Goal: Task Accomplishment & Management: Manage account settings

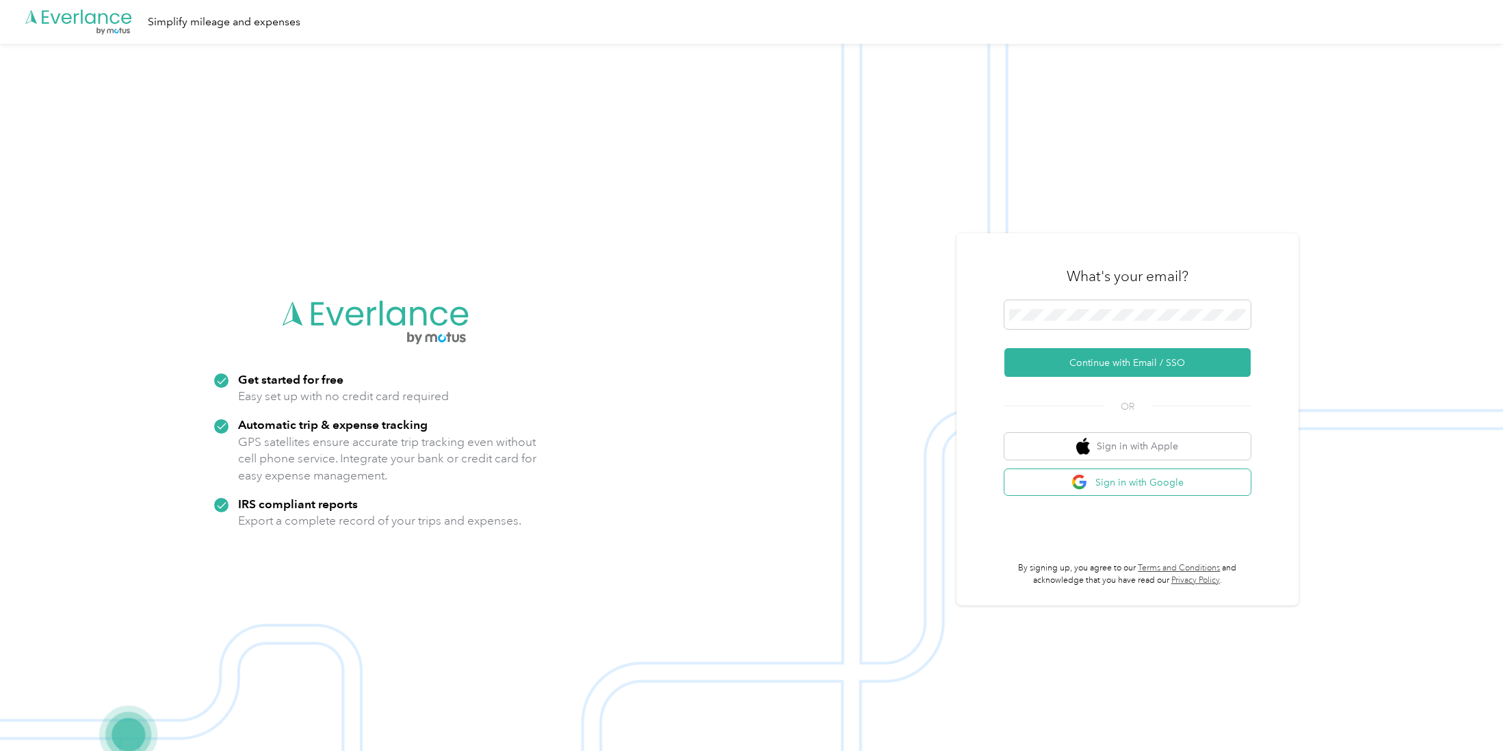
click at [1155, 488] on button "Sign in with Google" at bounding box center [1127, 482] width 246 height 27
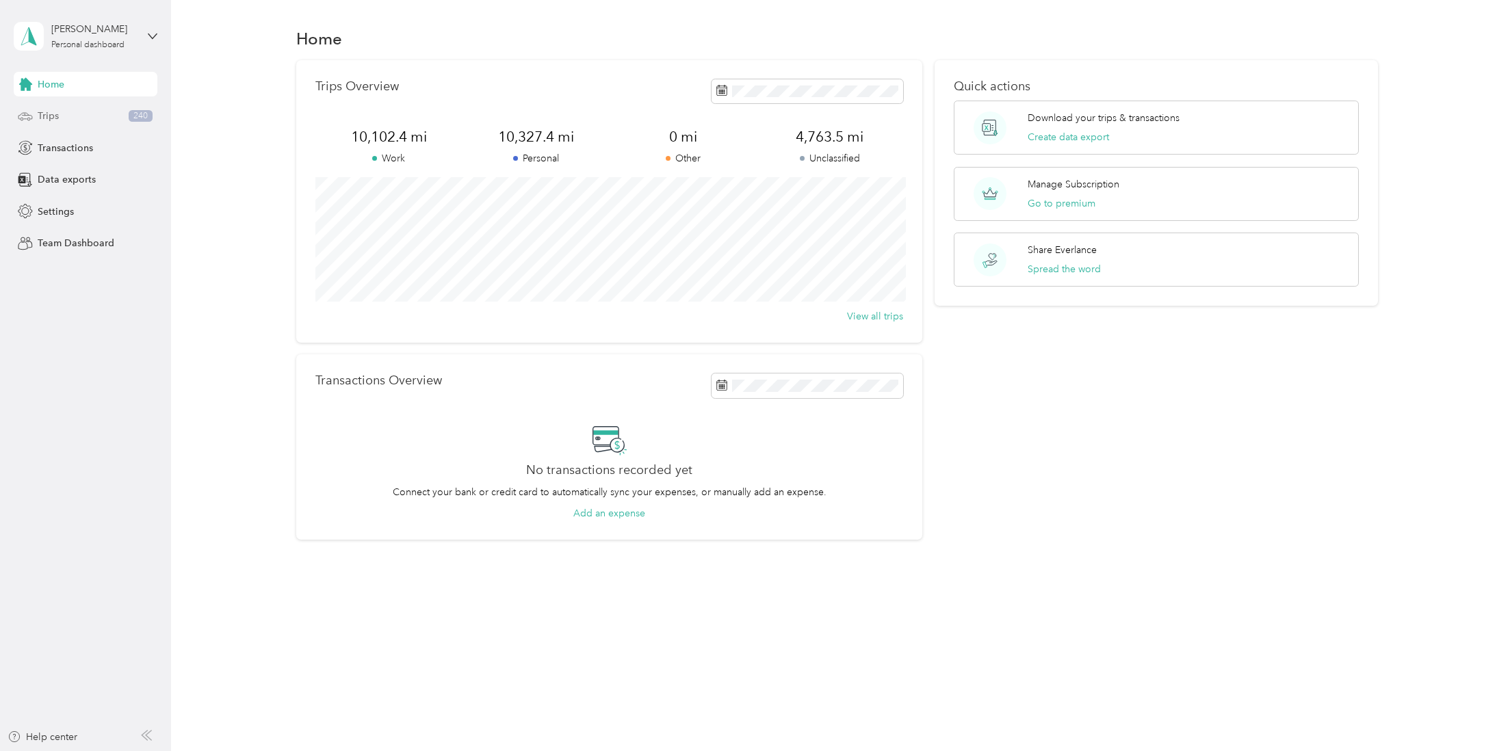
click at [94, 118] on div "Trips 240" at bounding box center [86, 116] width 144 height 25
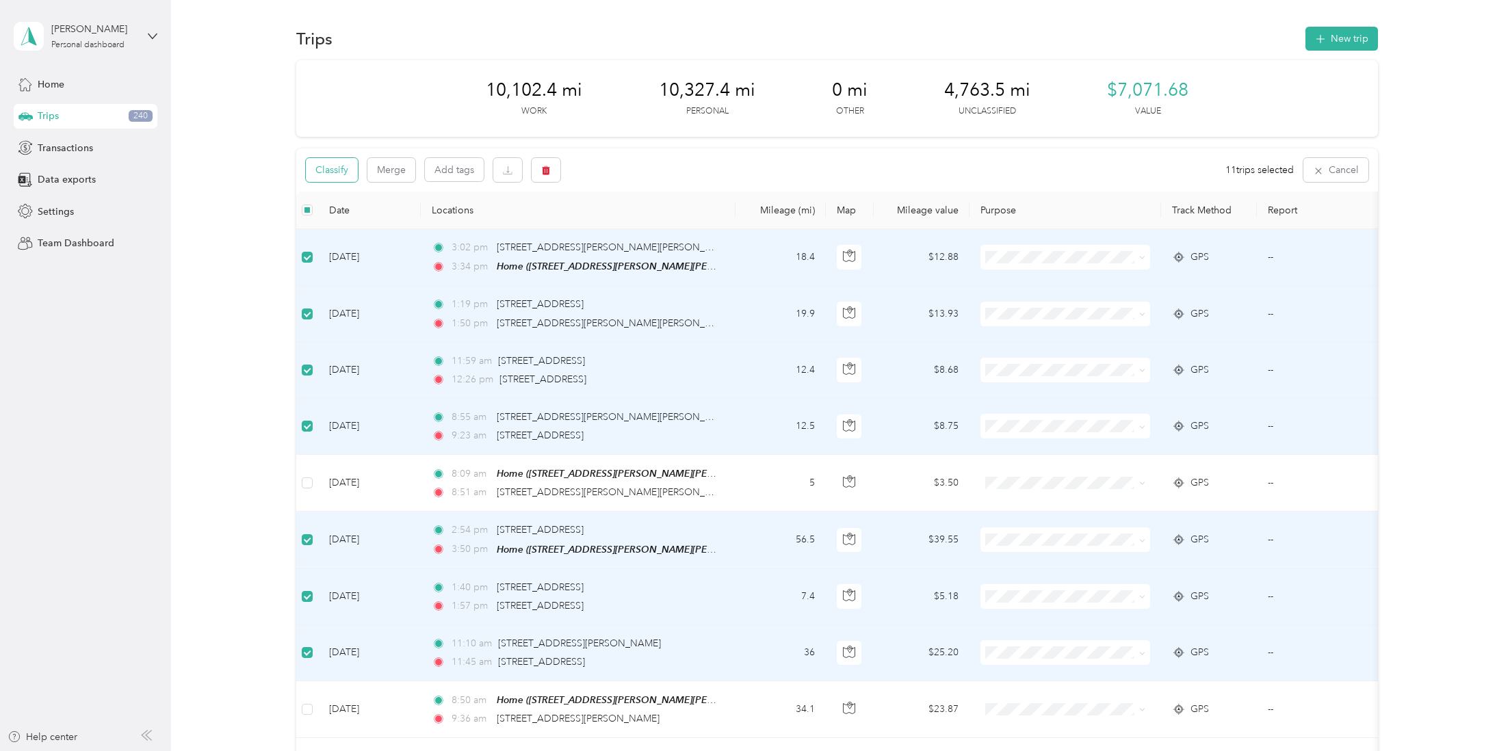
click at [343, 172] on button "Classify" at bounding box center [332, 170] width 52 height 24
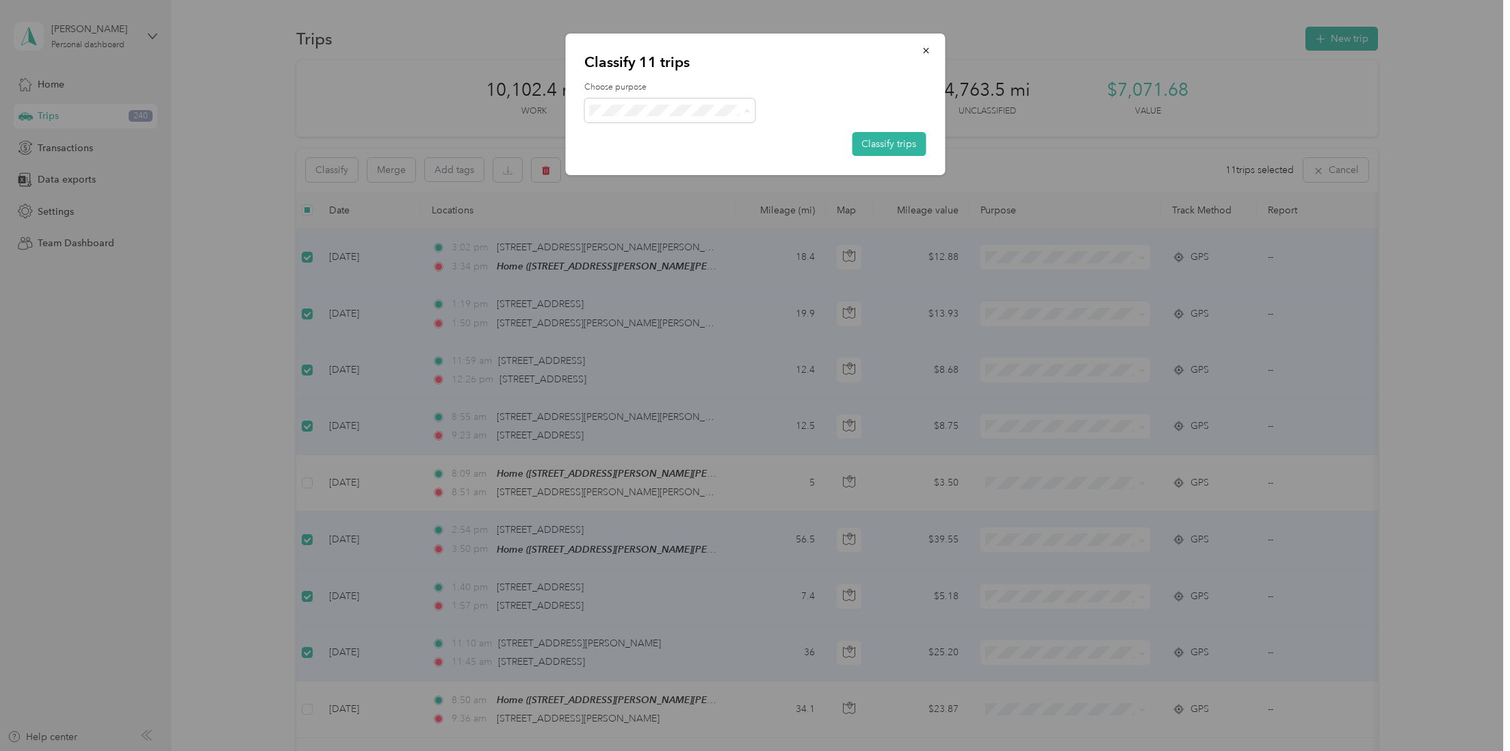
click at [659, 131] on span "Work" at bounding box center [682, 136] width 127 height 14
click at [883, 143] on button "Classify trips" at bounding box center [889, 144] width 74 height 24
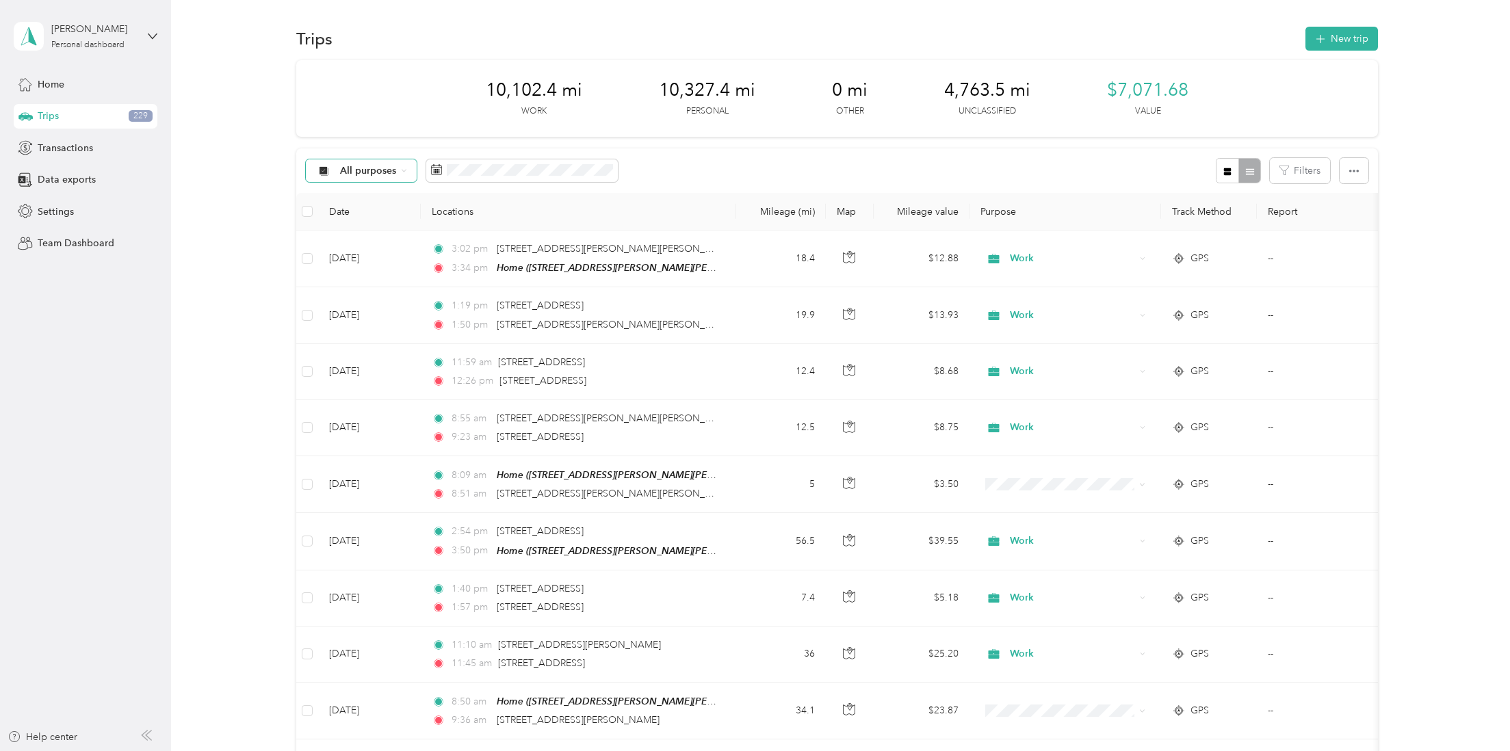
click at [398, 166] on div "All purposes" at bounding box center [361, 170] width 111 height 23
click at [372, 222] on li "Unclassified" at bounding box center [363, 219] width 113 height 24
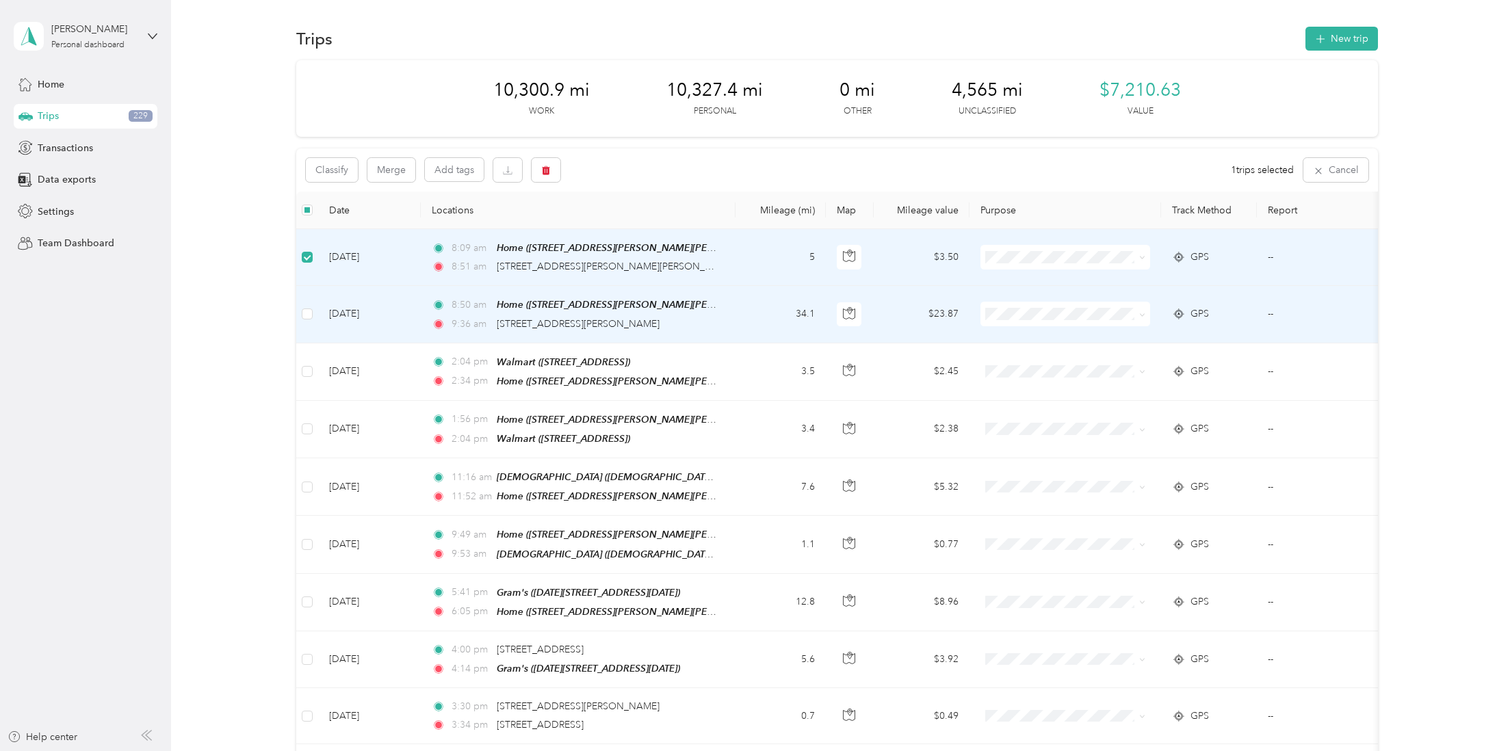
click at [306, 301] on td at bounding box center [307, 314] width 22 height 57
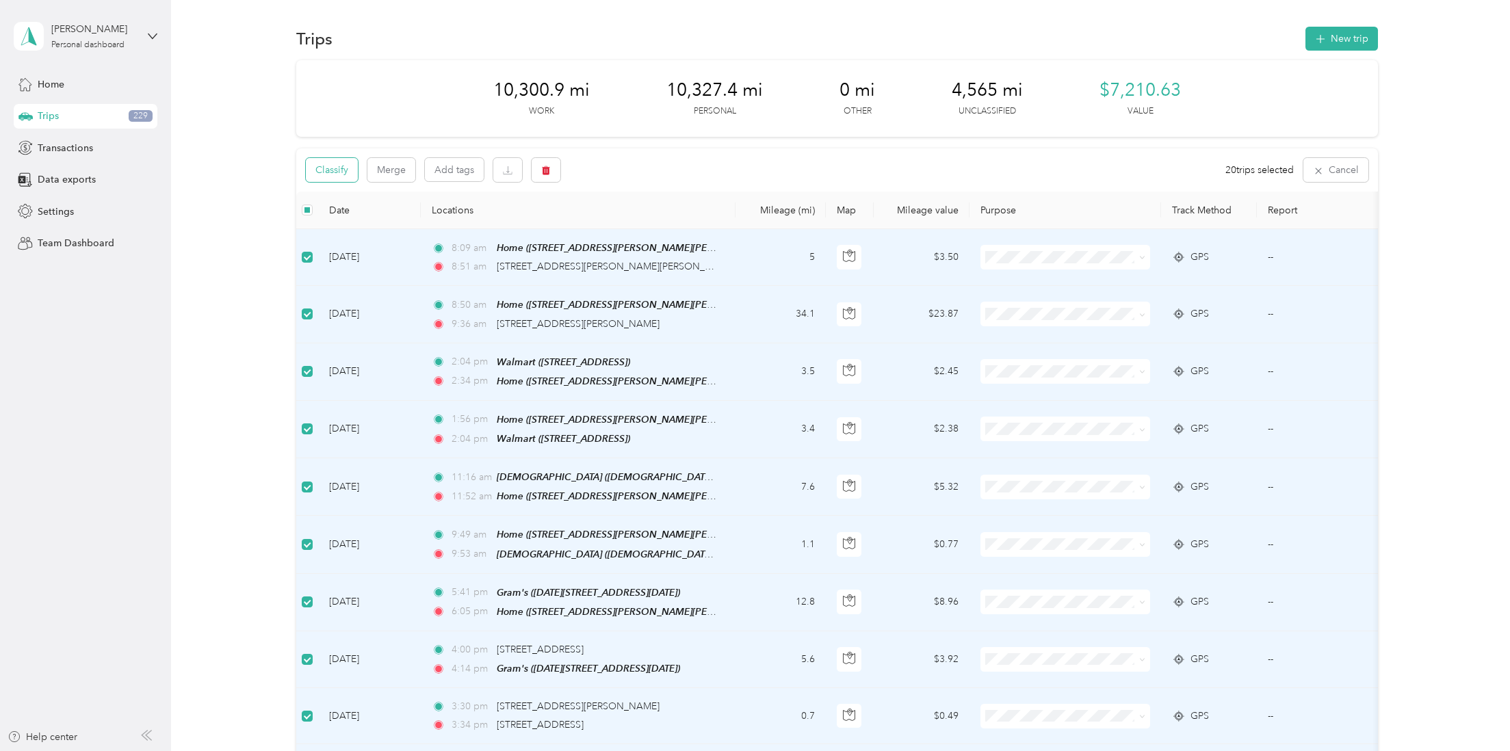
click at [343, 174] on button "Classify" at bounding box center [332, 170] width 52 height 24
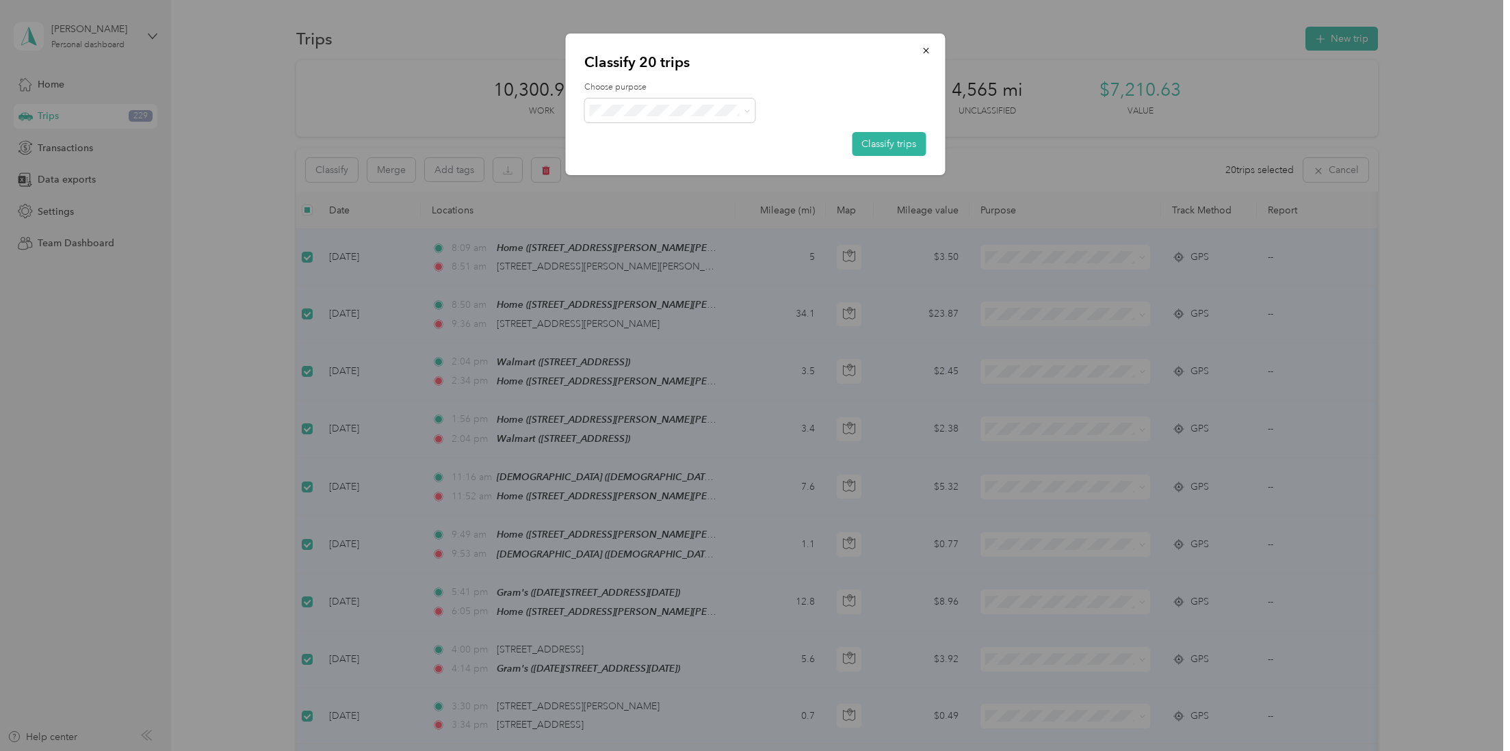
click at [645, 156] on span "Personal" at bounding box center [682, 154] width 127 height 14
click at [881, 149] on button "Classify trips" at bounding box center [889, 144] width 74 height 24
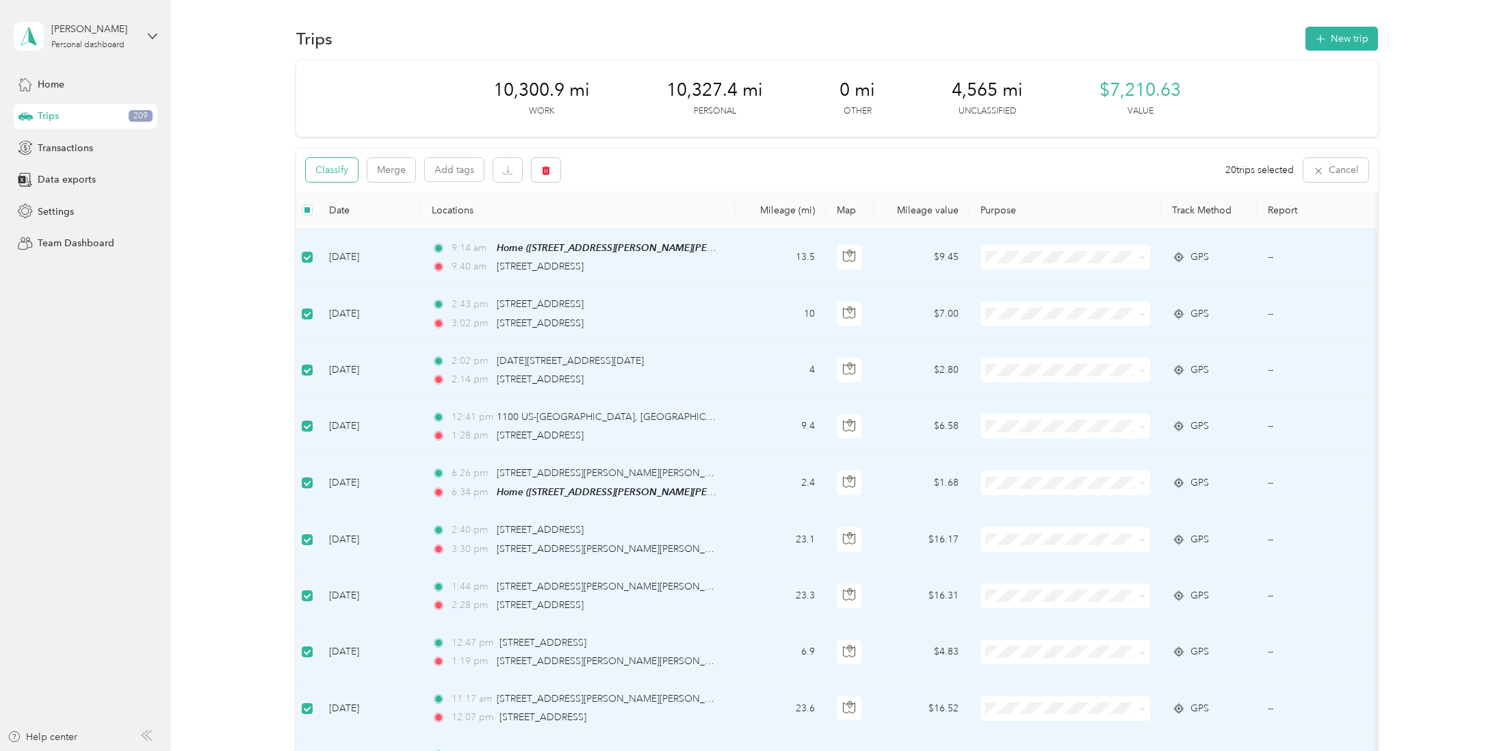
click at [350, 174] on button "Classify" at bounding box center [332, 170] width 52 height 24
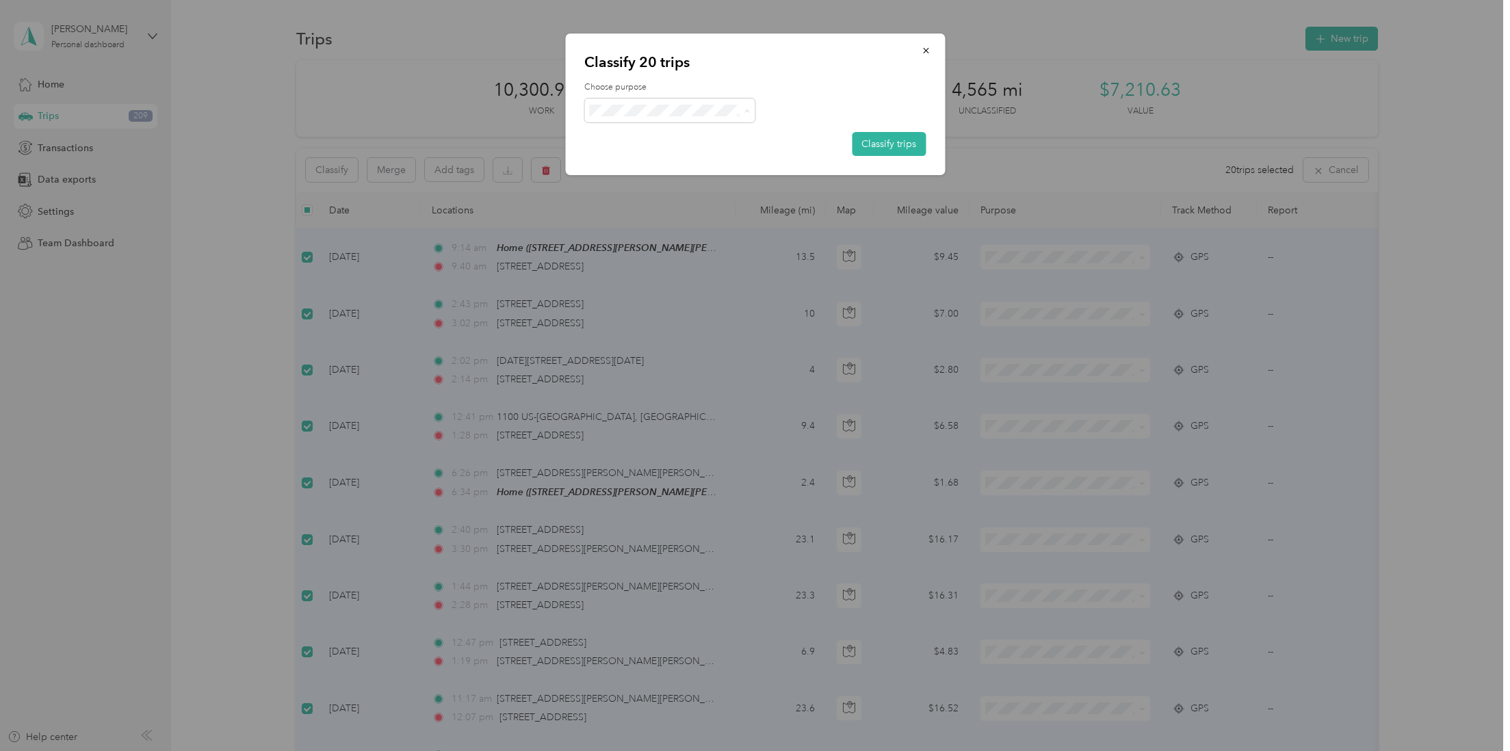
click at [636, 140] on li "Work" at bounding box center [669, 136] width 171 height 24
click at [904, 140] on button "Classify trips" at bounding box center [889, 144] width 74 height 24
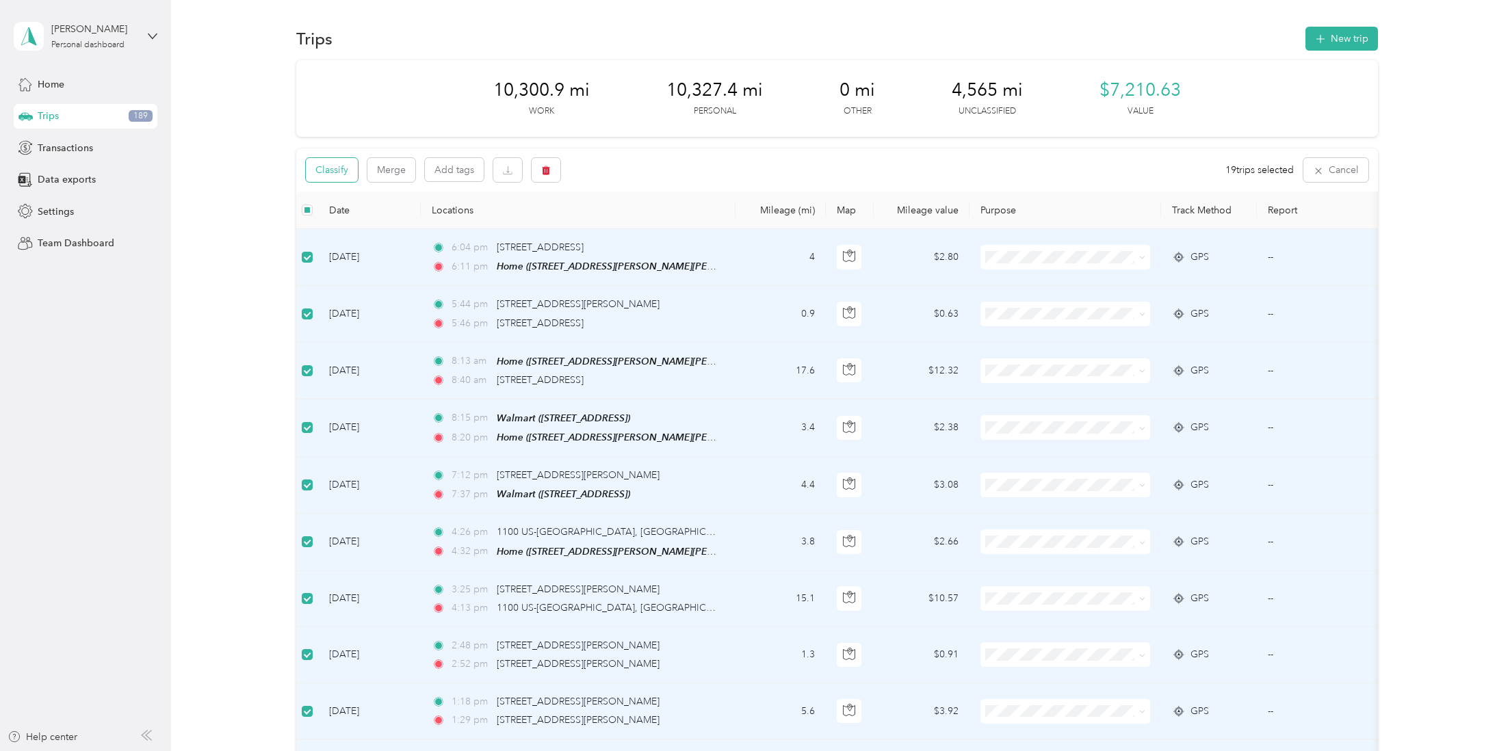
click at [339, 167] on button "Classify" at bounding box center [332, 170] width 52 height 24
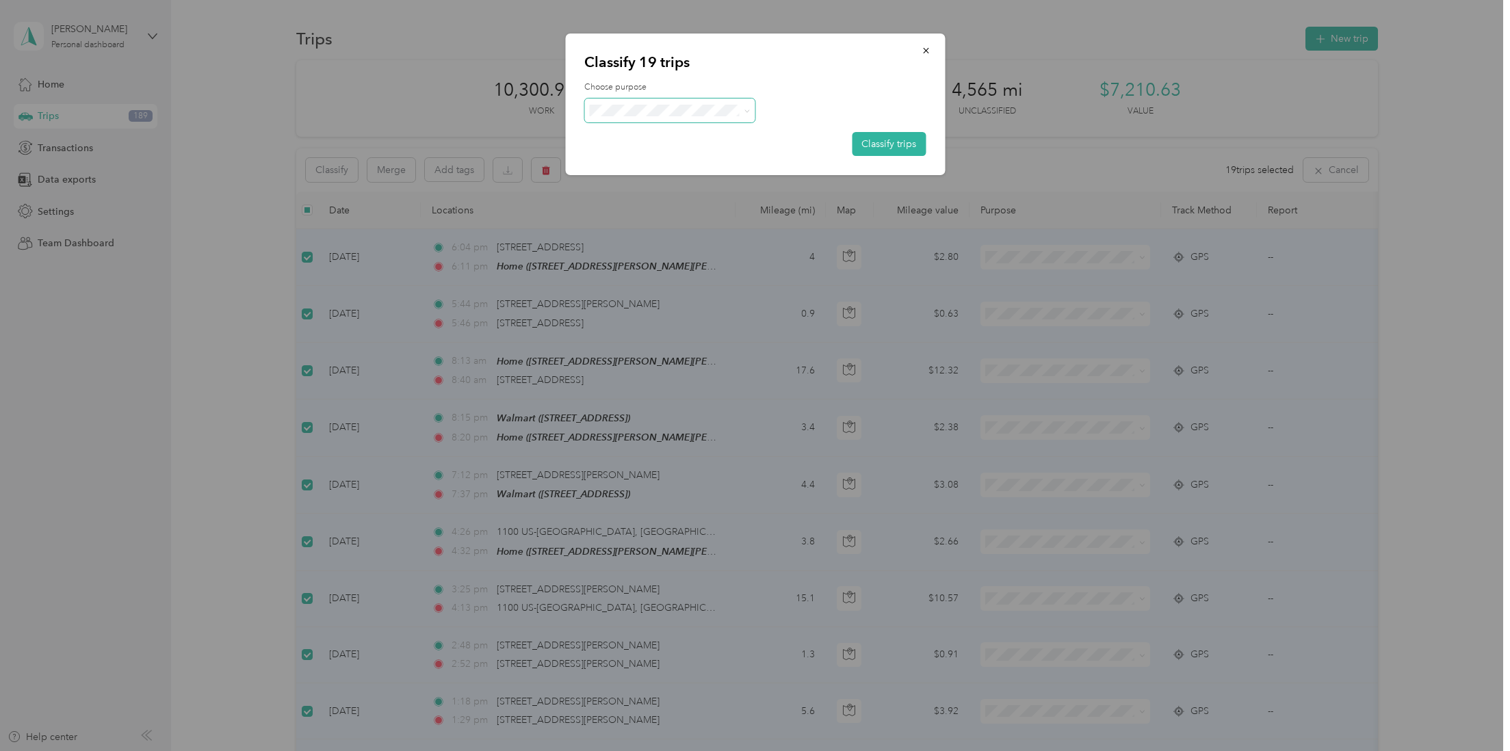
click at [632, 116] on span at bounding box center [669, 111] width 171 height 24
click at [746, 109] on icon at bounding box center [747, 111] width 6 height 6
drag, startPoint x: 648, startPoint y: 159, endPoint x: 685, endPoint y: 156, distance: 37.0
click at [648, 159] on span "Personal" at bounding box center [682, 155] width 127 height 14
click at [881, 144] on button "Classify trips" at bounding box center [889, 144] width 74 height 24
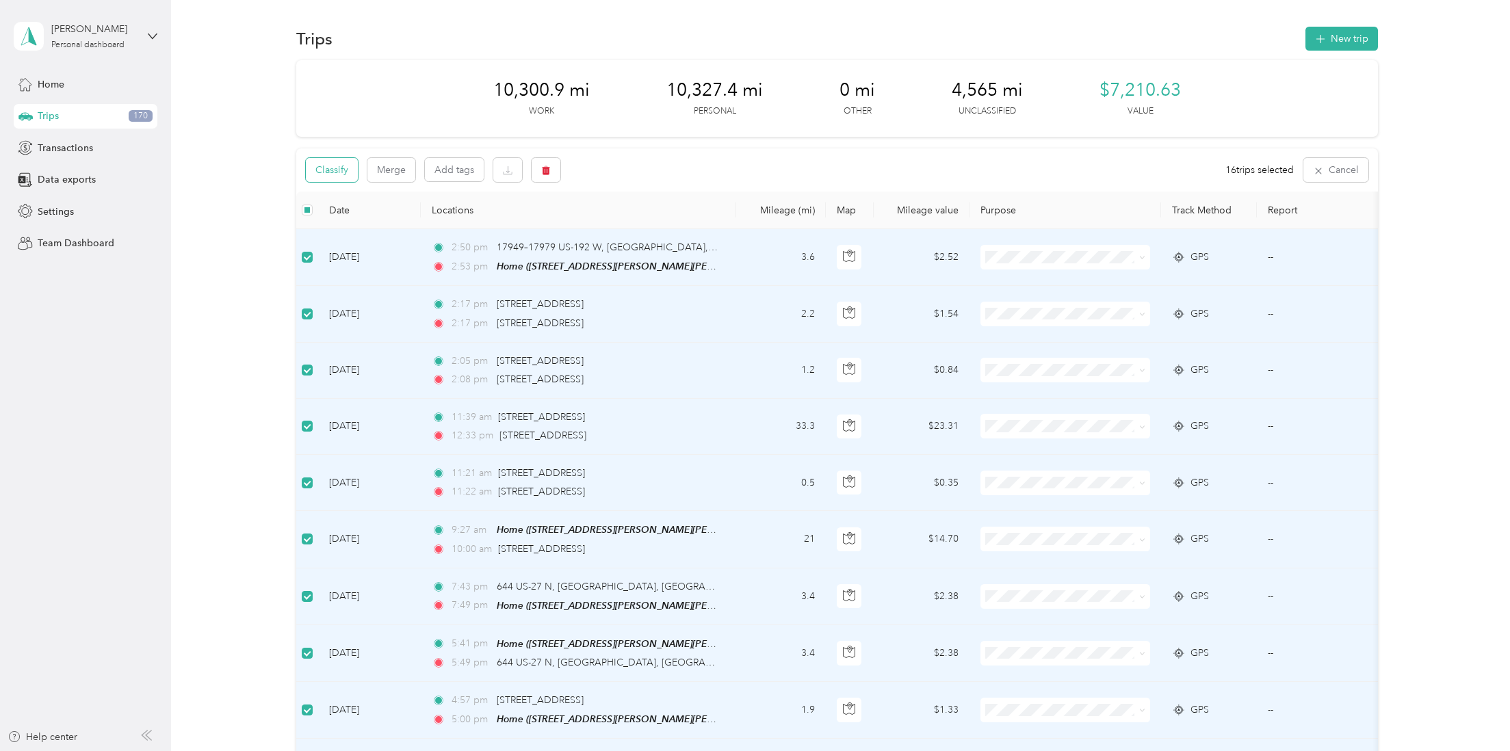
click at [331, 166] on button "Classify" at bounding box center [332, 170] width 52 height 24
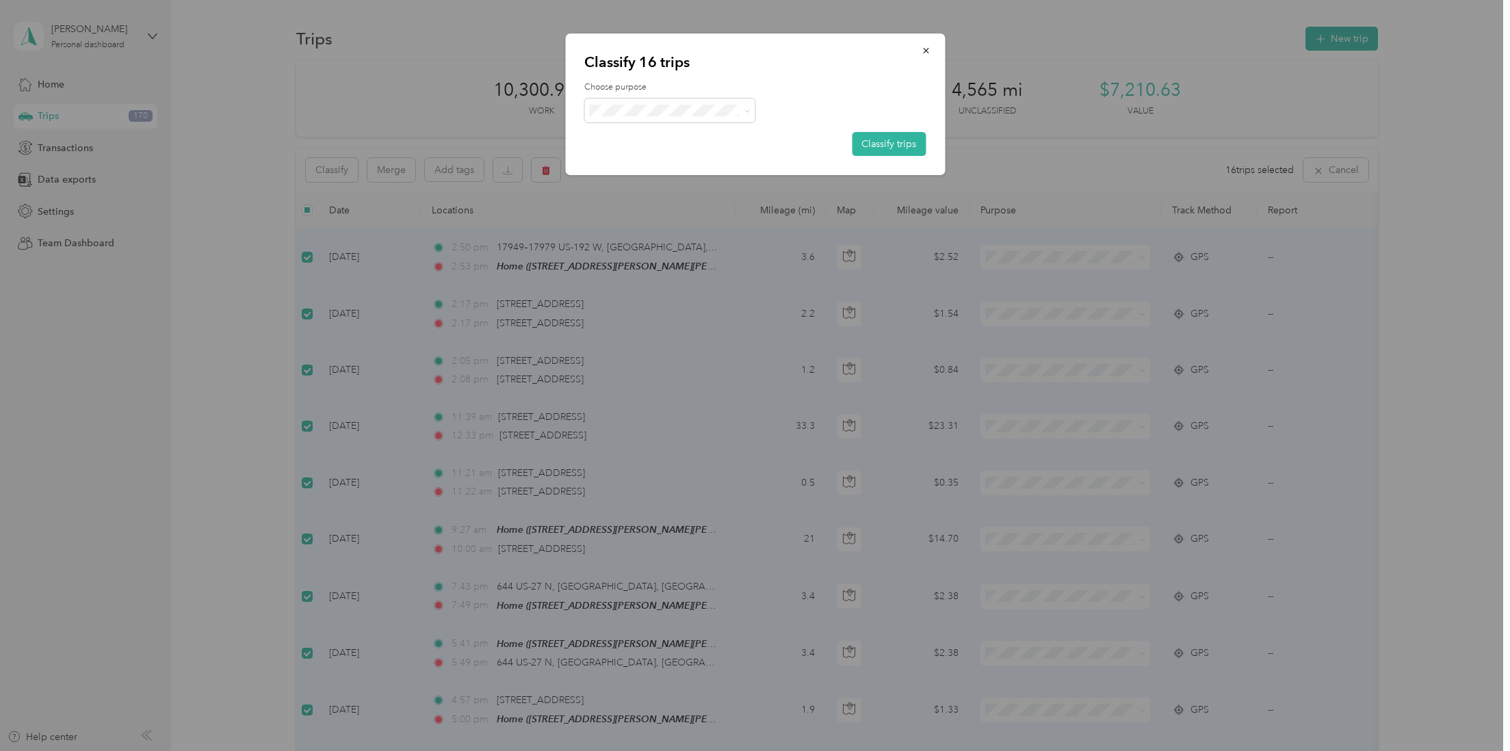
click at [658, 142] on ol "Work Personal Media Business Photography Other Charity Medical Moving Commute" at bounding box center [669, 219] width 171 height 192
click at [740, 110] on span at bounding box center [745, 110] width 11 height 14
click at [621, 134] on span "Work" at bounding box center [682, 136] width 127 height 14
click at [907, 146] on button "Classify trips" at bounding box center [889, 144] width 74 height 24
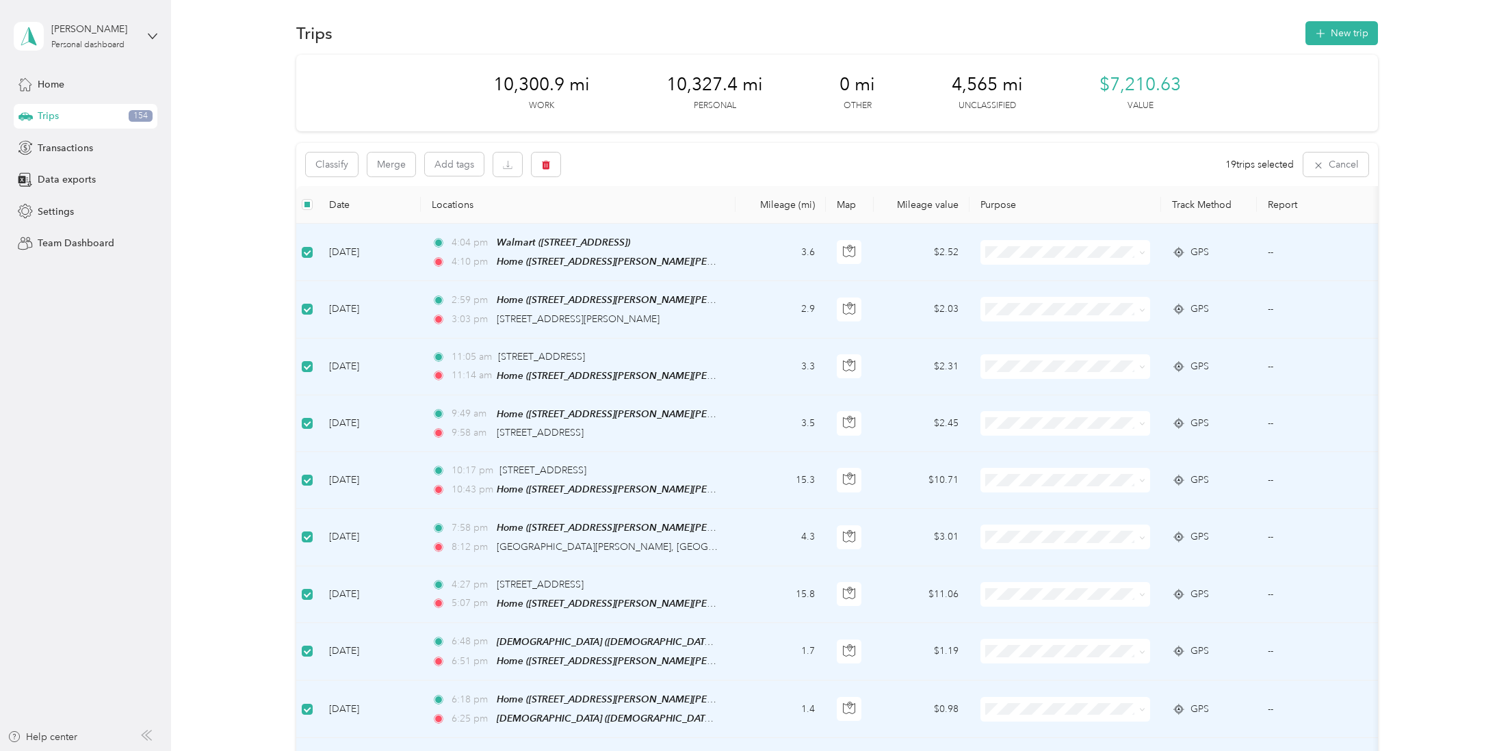
scroll to position [9, 0]
click at [341, 171] on button "Classify" at bounding box center [332, 161] width 52 height 24
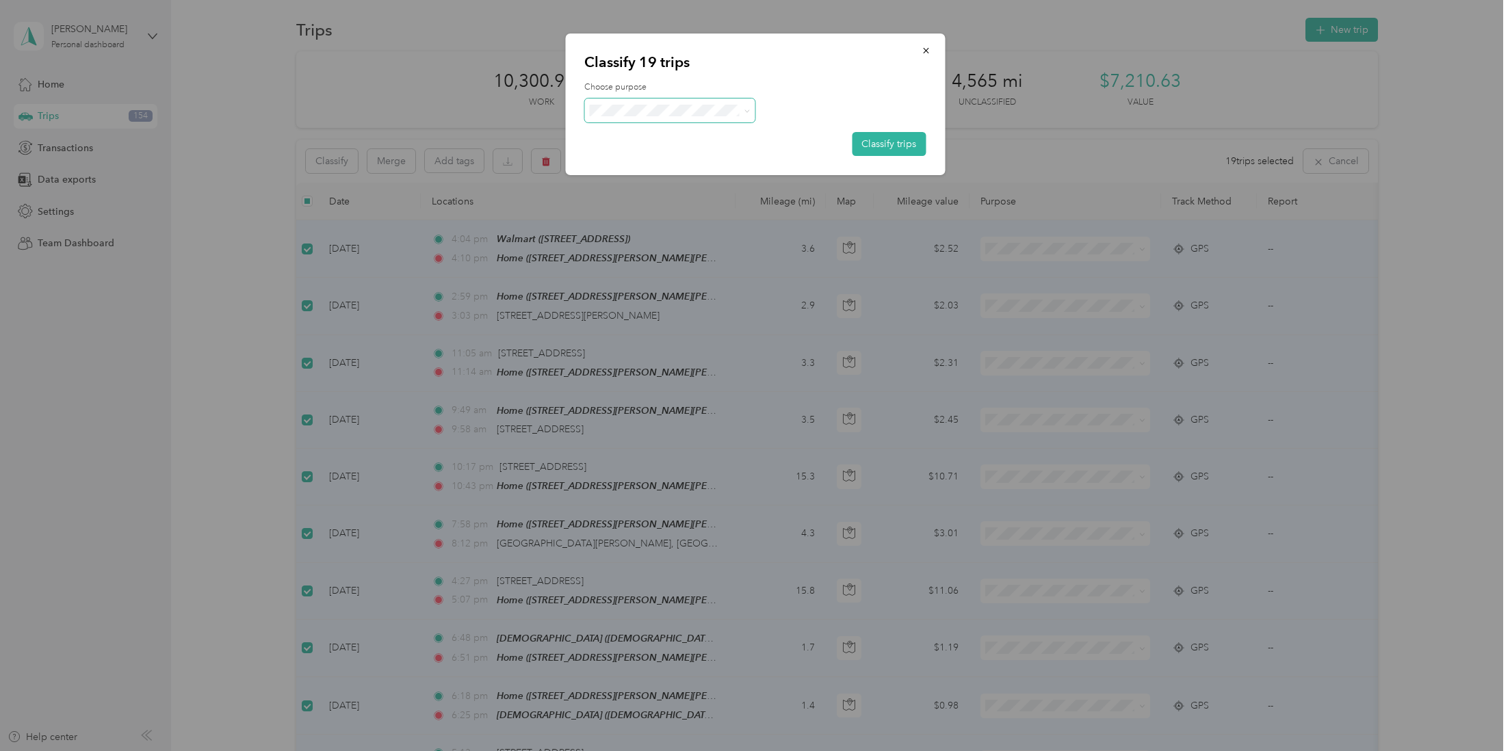
click at [664, 116] on span at bounding box center [669, 111] width 171 height 24
click at [743, 111] on span at bounding box center [745, 110] width 11 height 14
click at [747, 110] on icon at bounding box center [747, 111] width 6 height 6
click at [640, 158] on span "Personal" at bounding box center [682, 153] width 127 height 14
click at [876, 149] on button "Classify trips" at bounding box center [889, 144] width 74 height 24
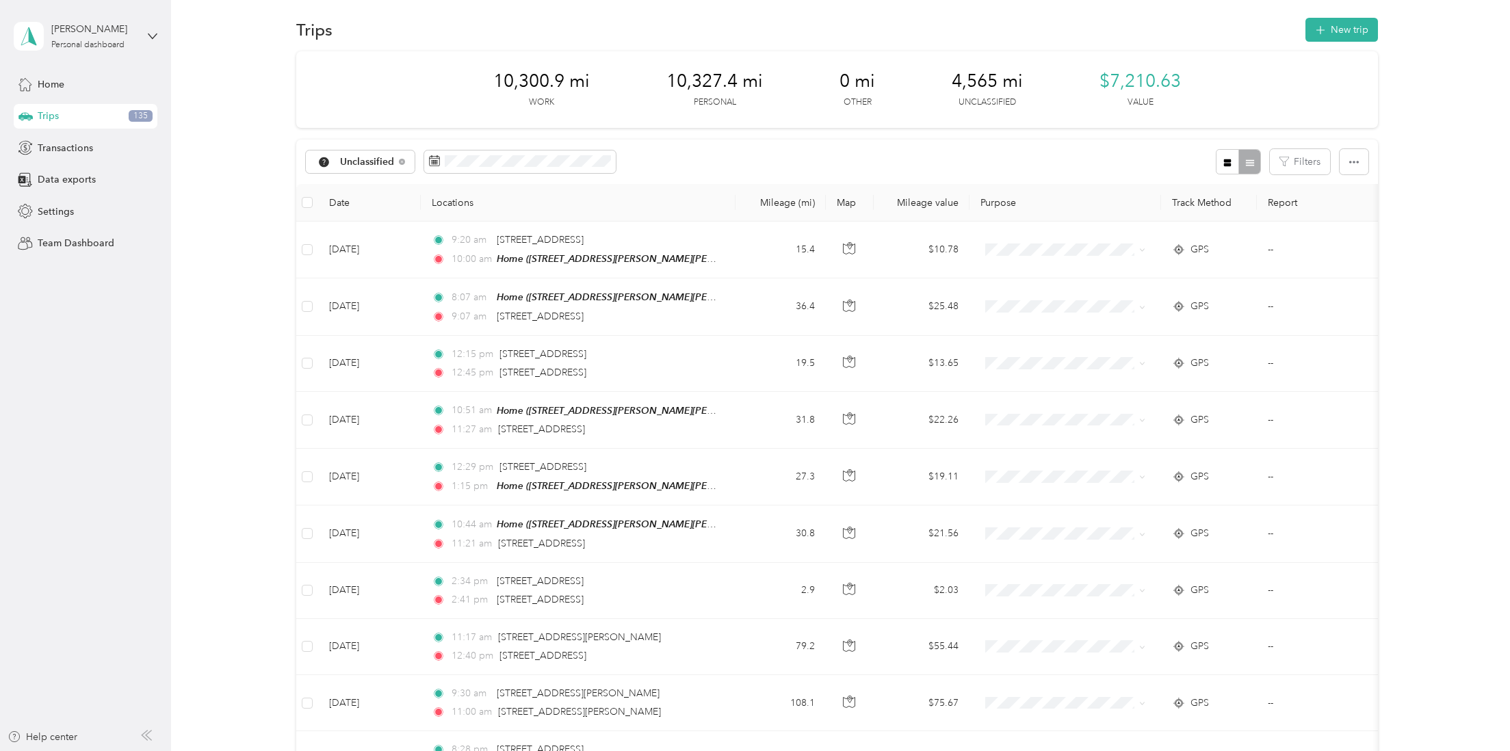
click at [313, 201] on th at bounding box center [307, 203] width 22 height 38
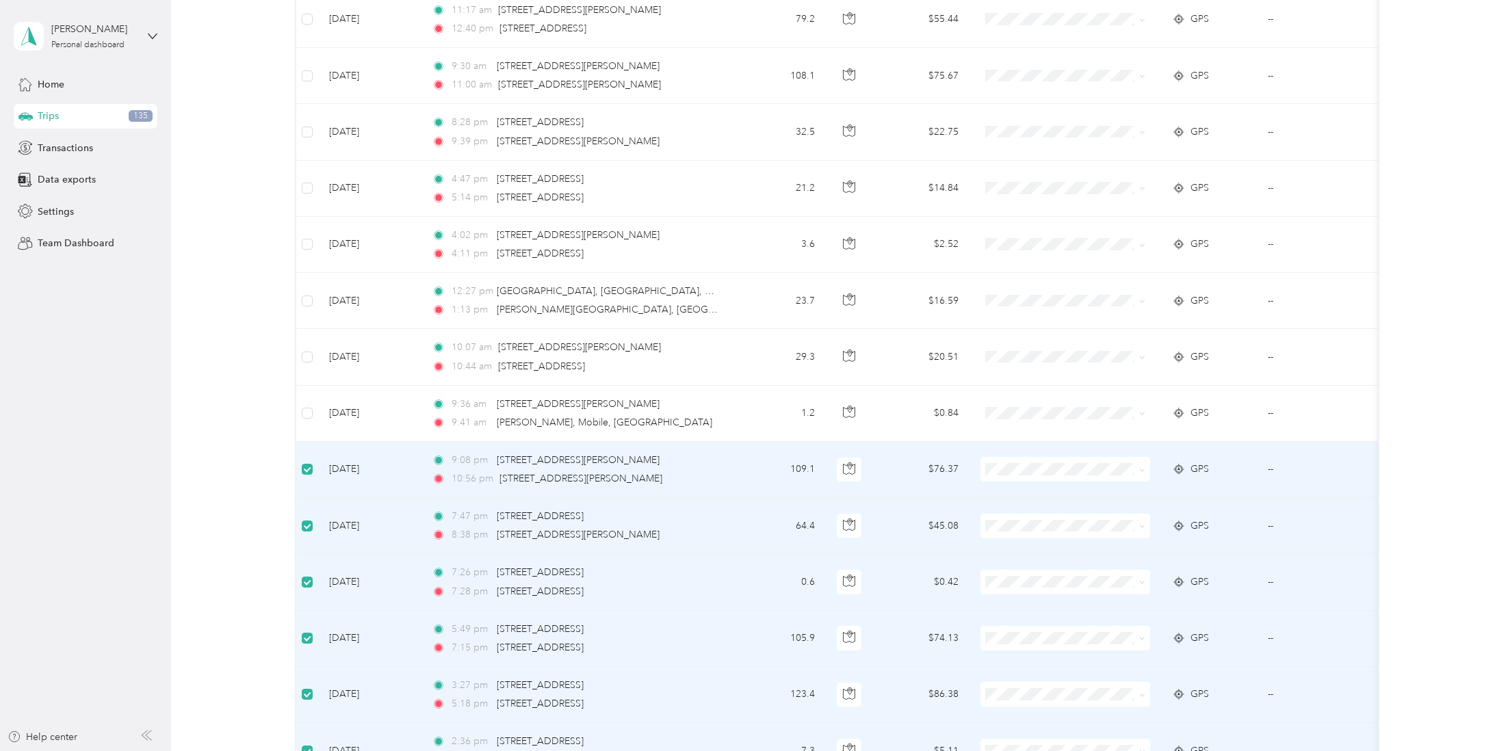
scroll to position [638, 0]
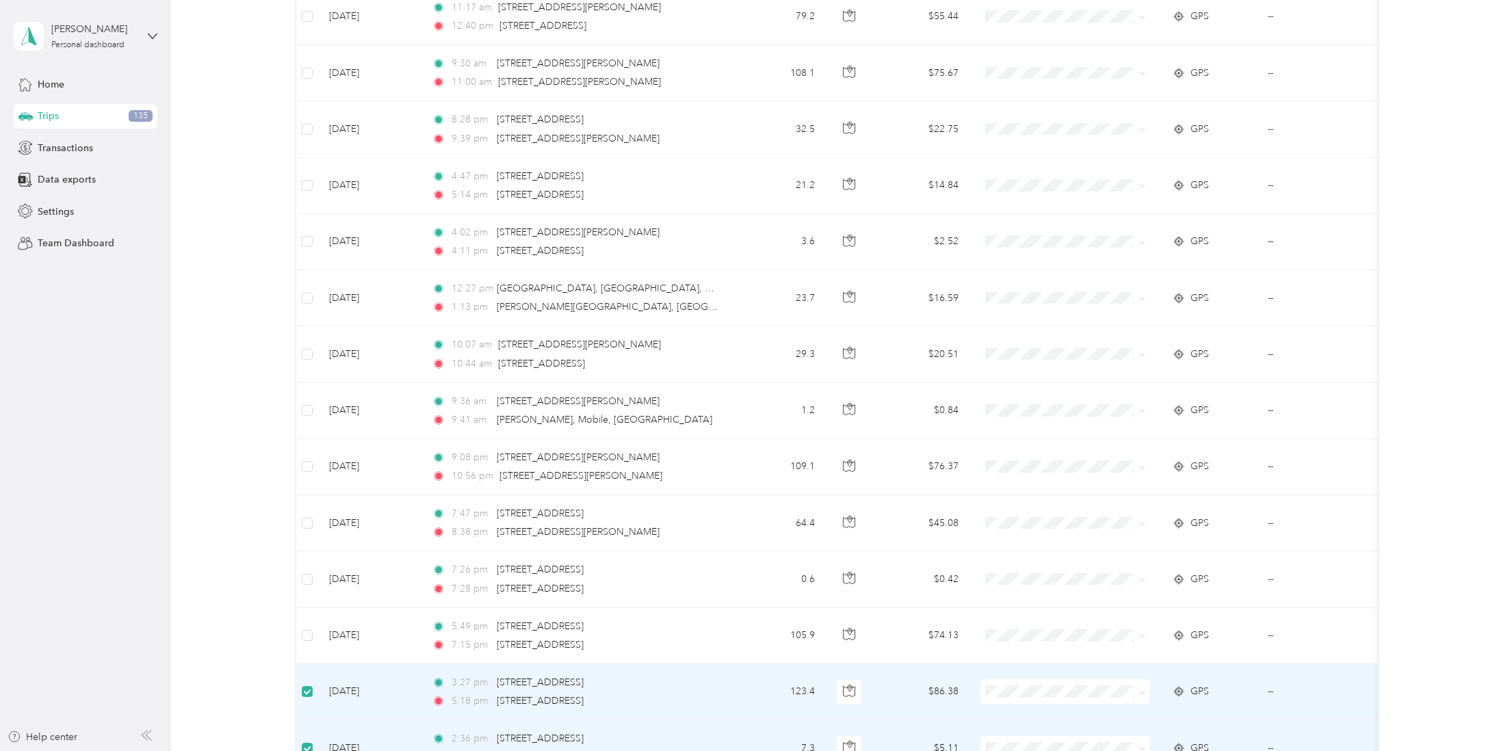
click at [307, 678] on td at bounding box center [307, 692] width 22 height 56
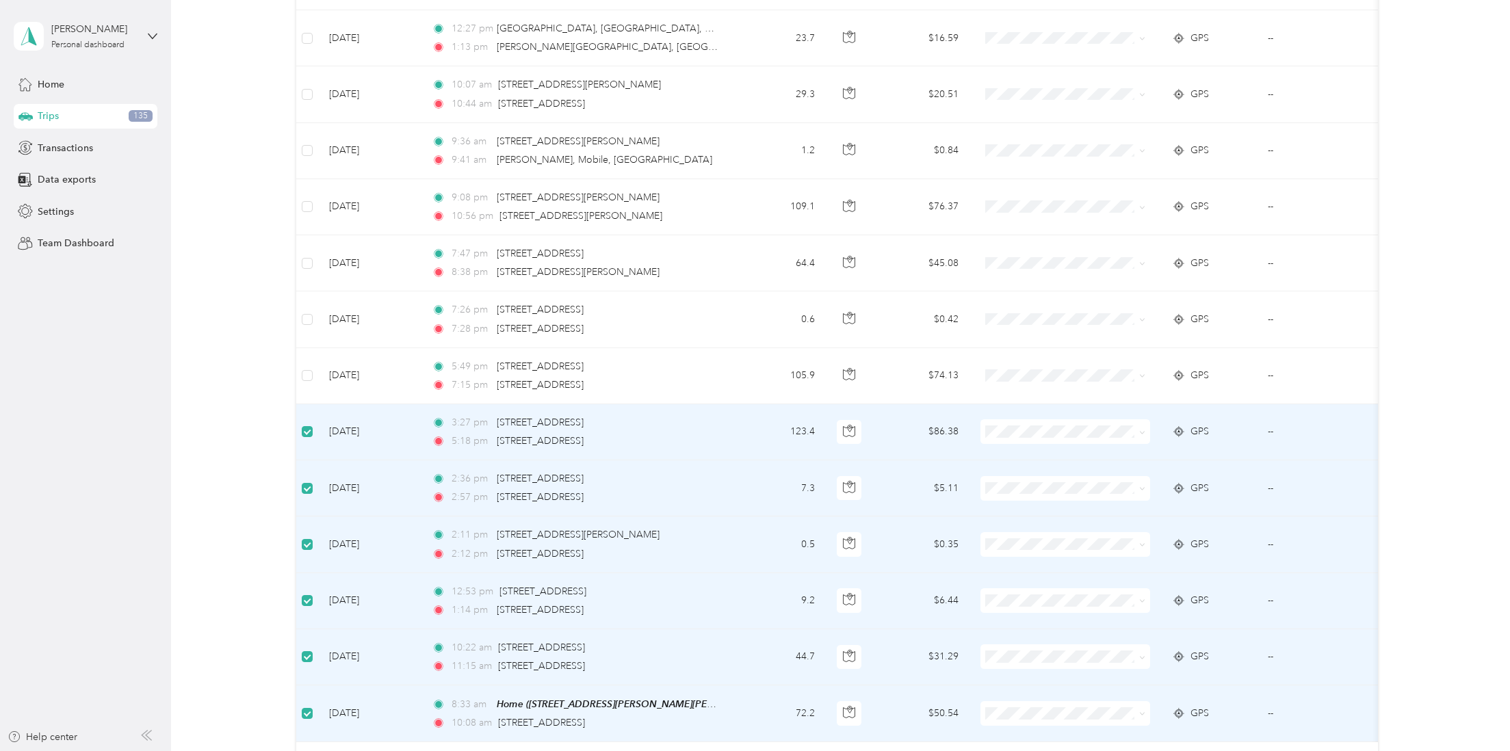
scroll to position [900, 0]
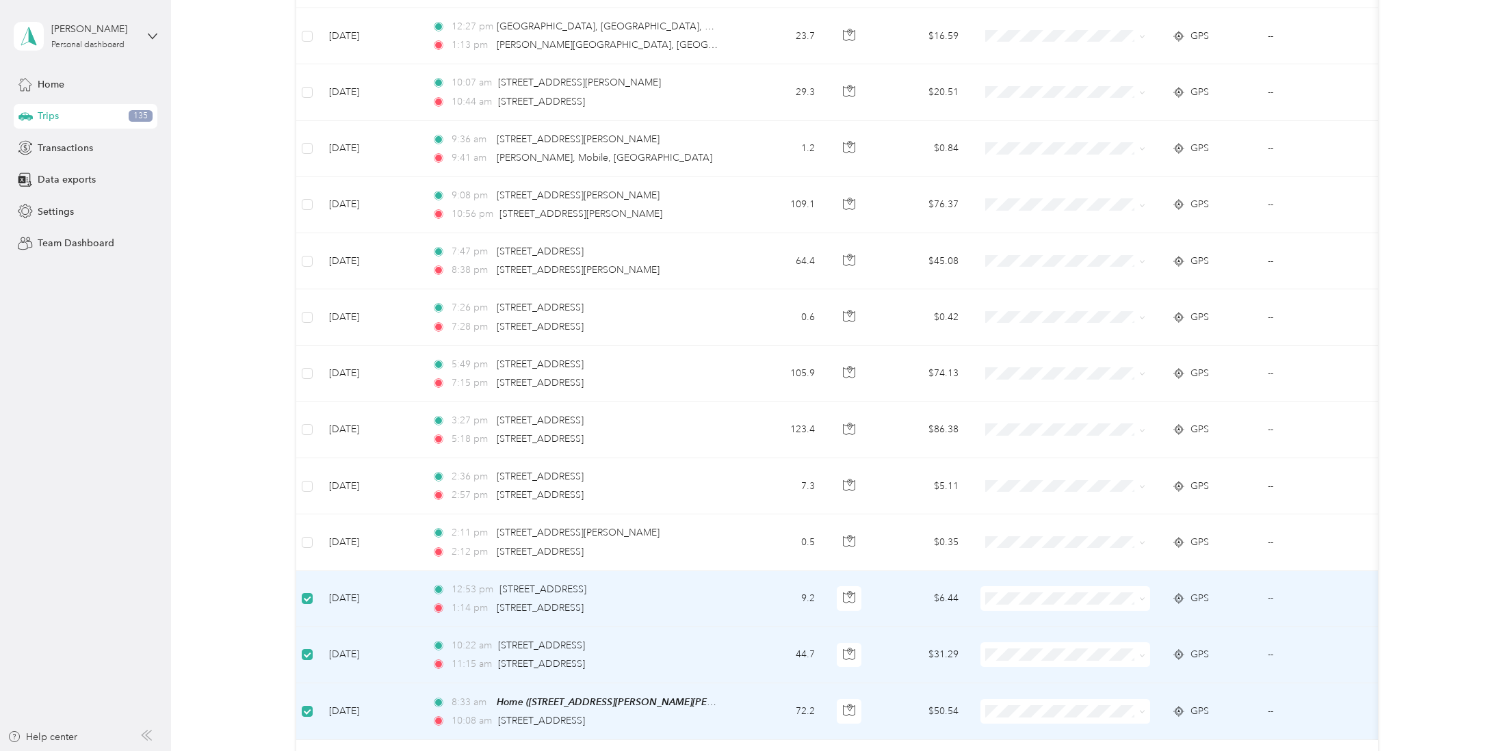
click at [298, 599] on td at bounding box center [307, 599] width 22 height 56
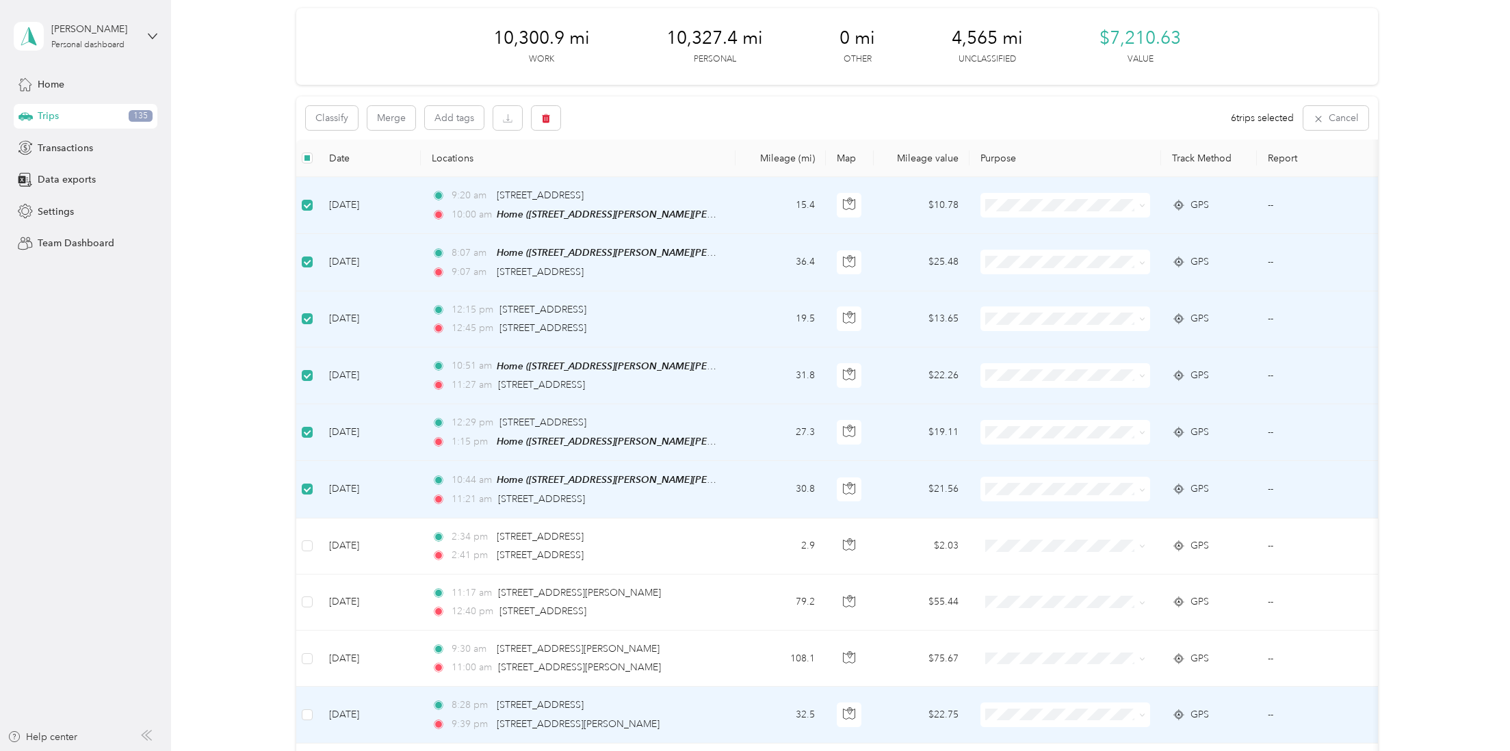
scroll to position [0, 0]
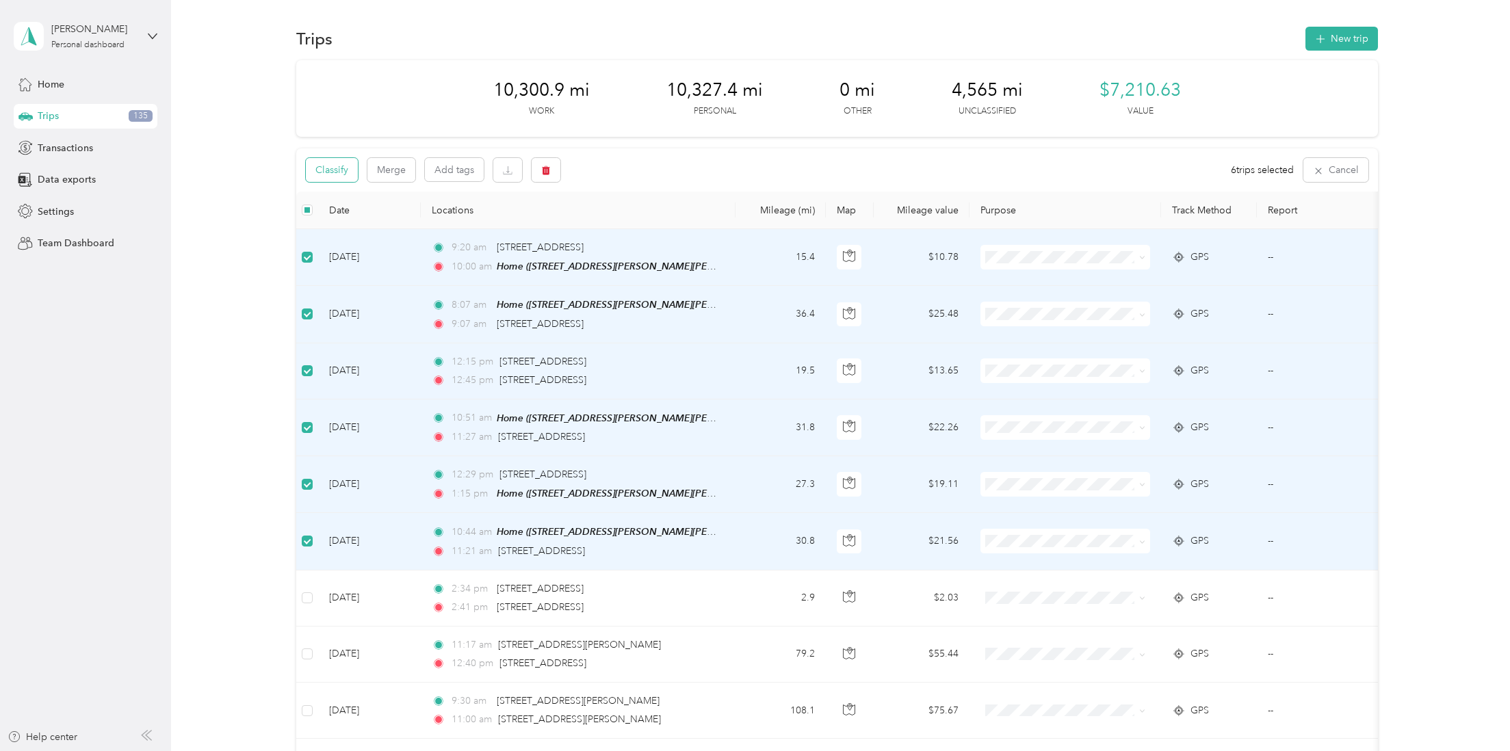
click at [348, 173] on button "Classify" at bounding box center [332, 170] width 52 height 24
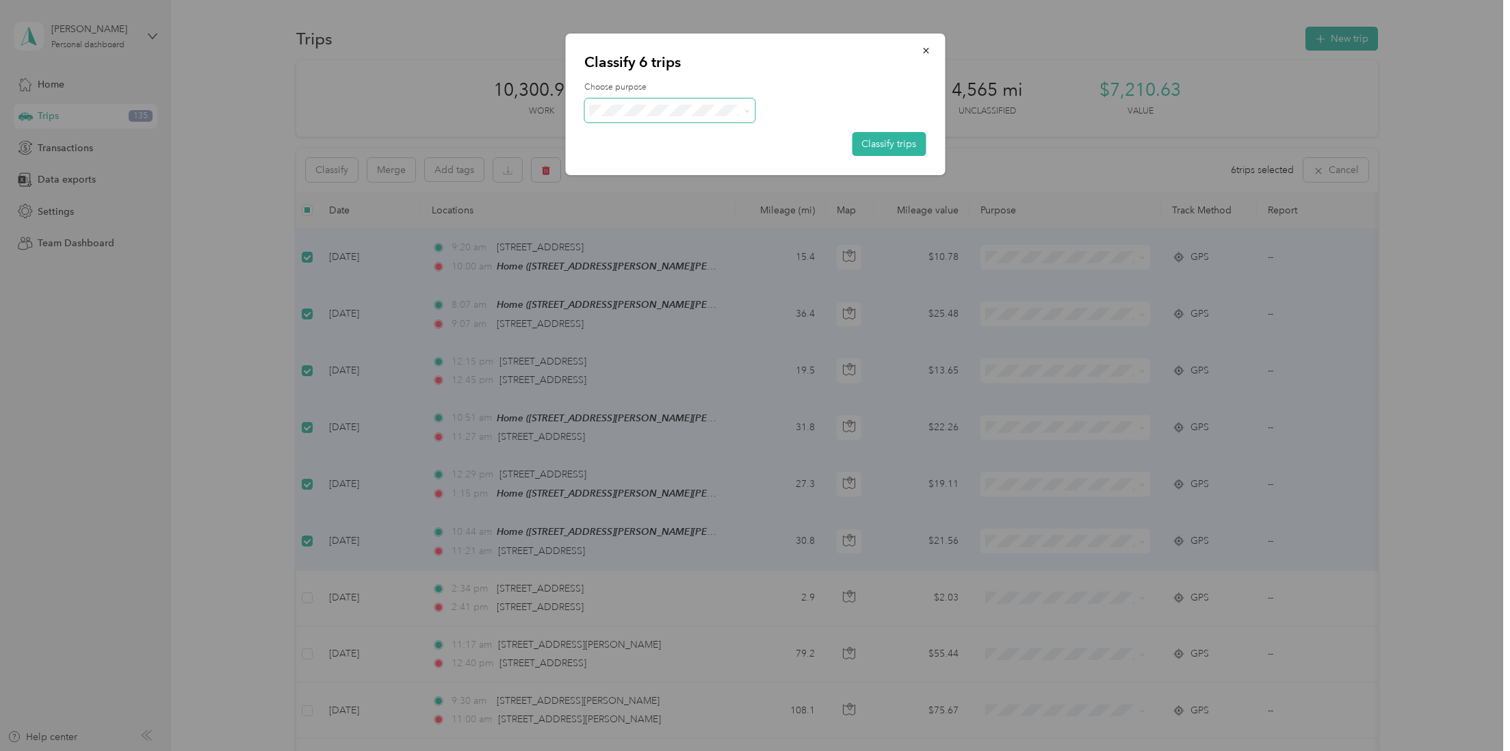
click at [742, 109] on span at bounding box center [745, 110] width 11 height 14
click at [748, 111] on icon at bounding box center [747, 111] width 6 height 6
click at [661, 140] on li "Work" at bounding box center [669, 136] width 171 height 24
click at [899, 140] on button "Classify trips" at bounding box center [889, 144] width 74 height 24
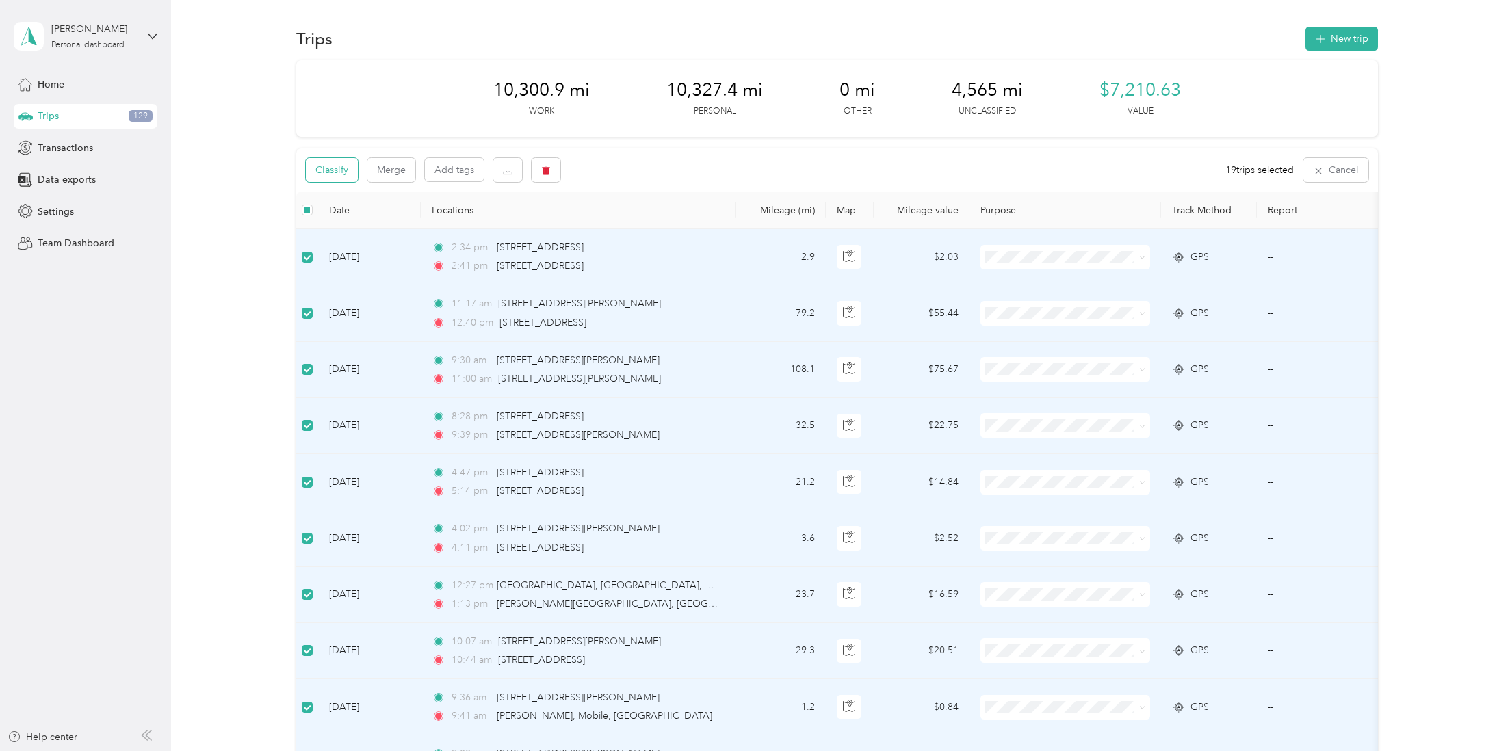
click at [343, 170] on button "Classify" at bounding box center [332, 170] width 52 height 24
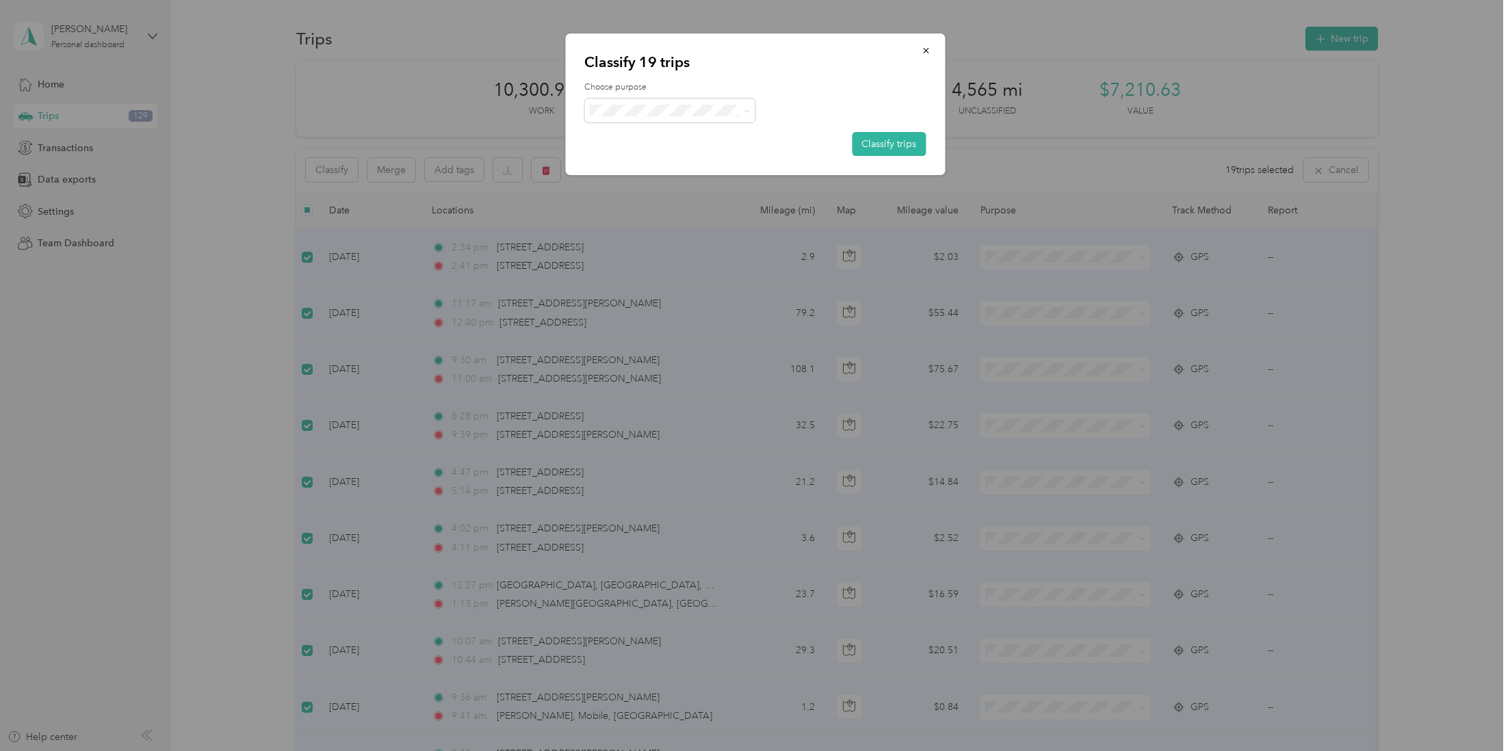
click at [667, 160] on li "Personal" at bounding box center [669, 159] width 171 height 24
click at [883, 146] on button "Classify trips" at bounding box center [889, 144] width 74 height 24
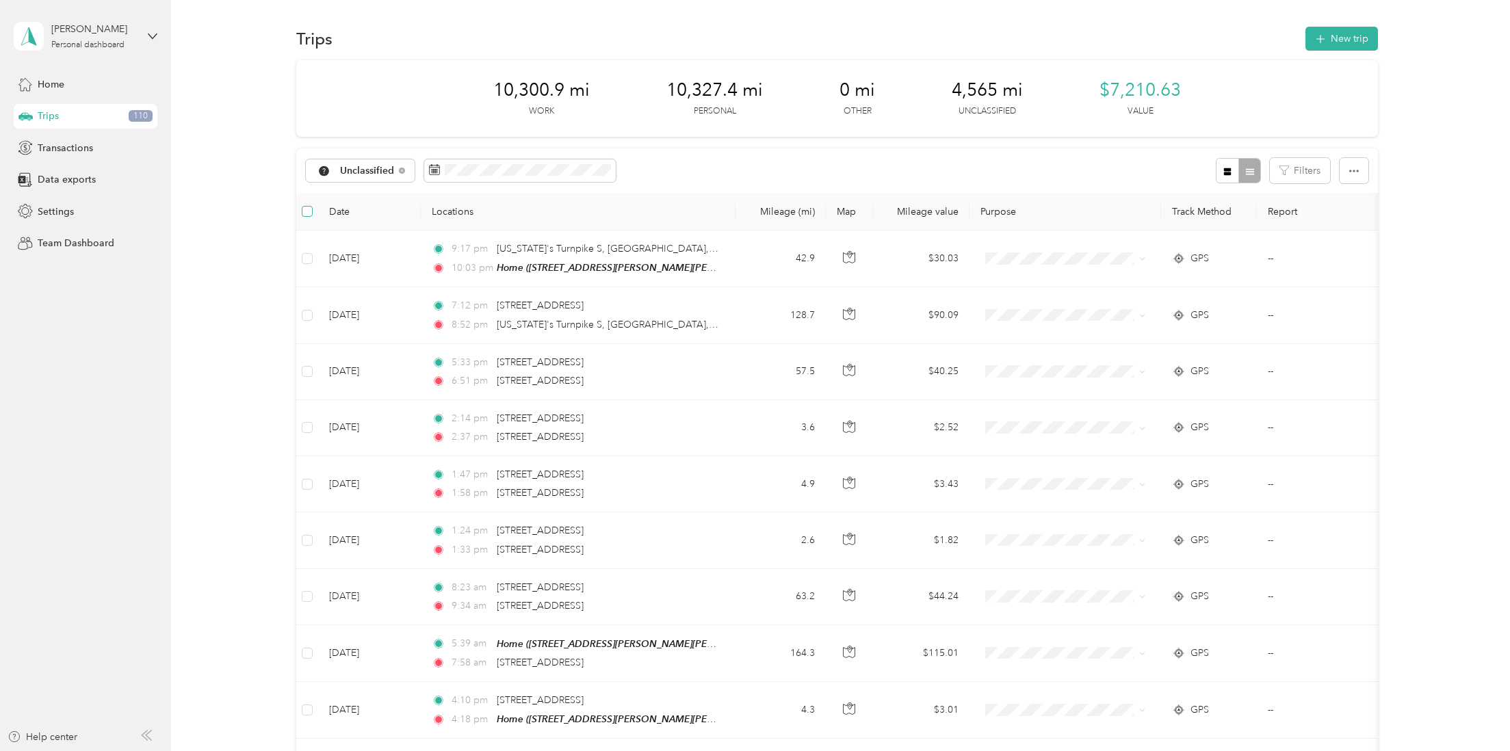
click at [307, 205] on label at bounding box center [307, 211] width 11 height 15
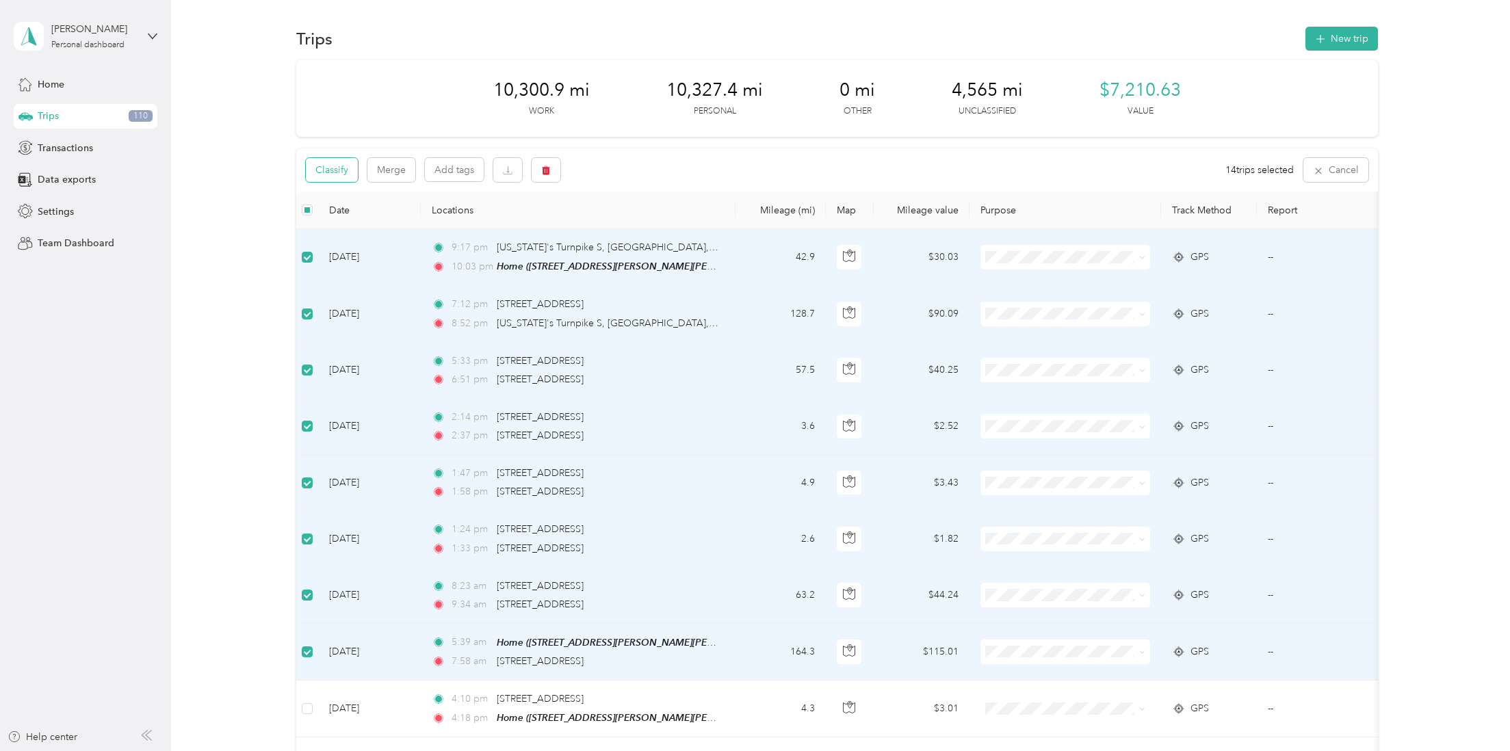
click at [340, 168] on button "Classify" at bounding box center [332, 170] width 52 height 24
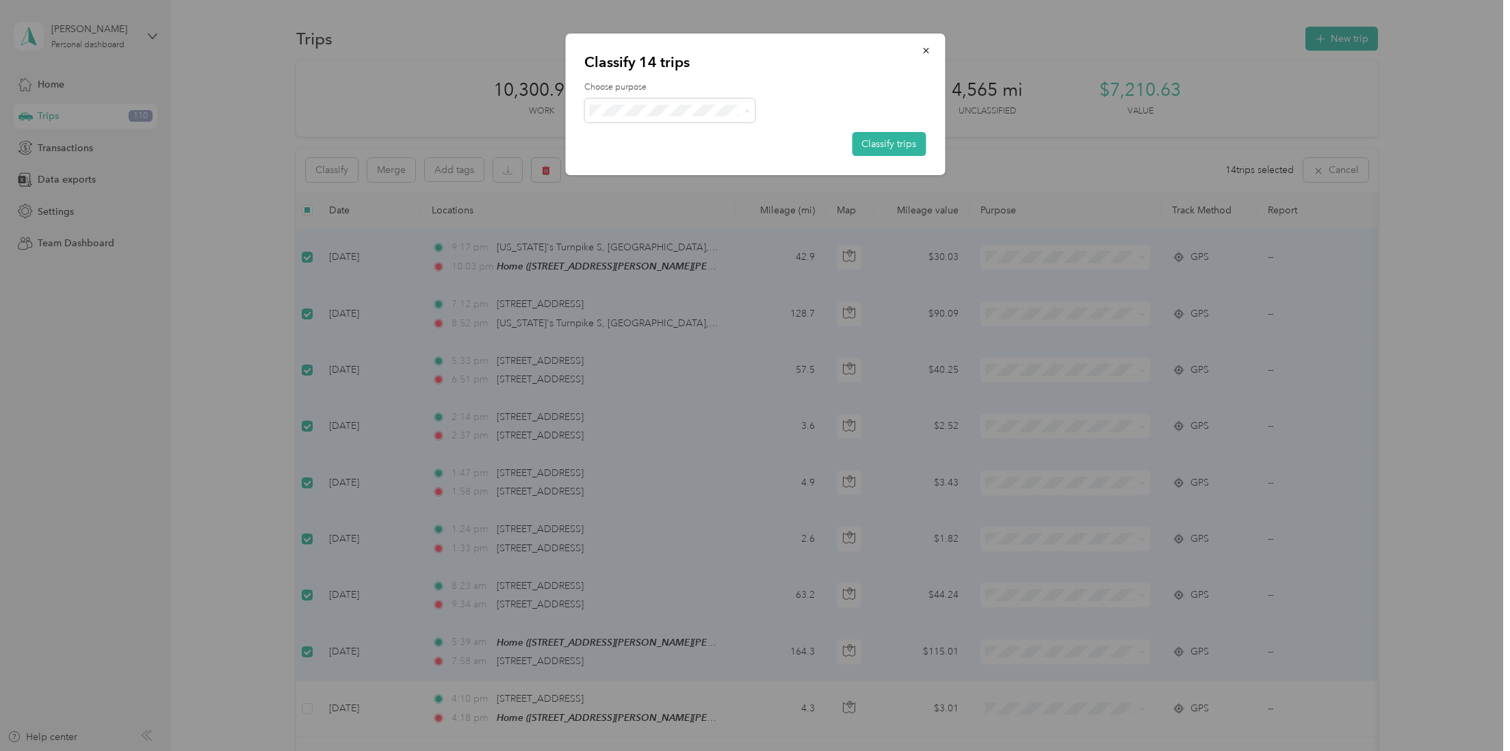
click at [638, 140] on li "Work" at bounding box center [669, 136] width 171 height 24
click at [898, 144] on button "Classify trips" at bounding box center [889, 144] width 74 height 24
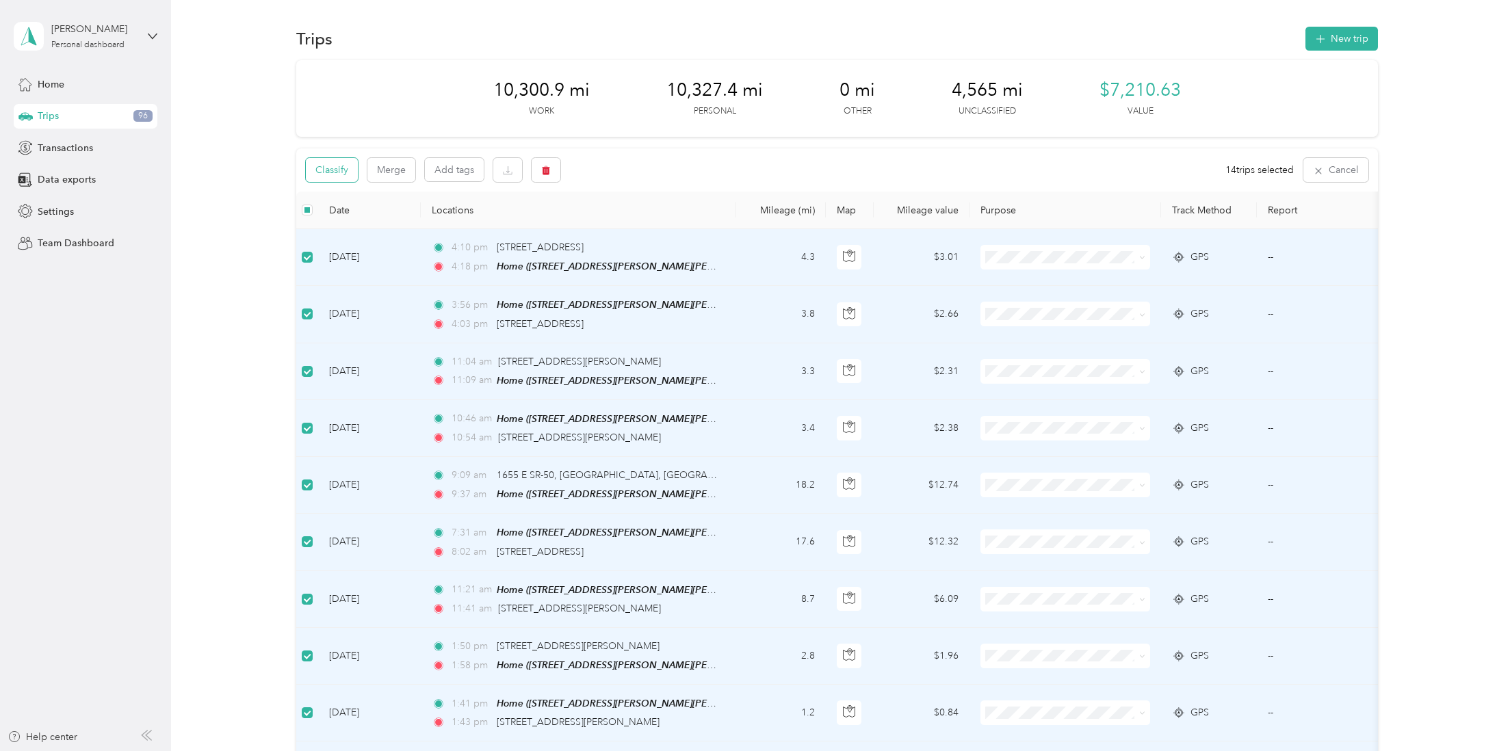
click at [337, 168] on button "Classify" at bounding box center [332, 170] width 52 height 24
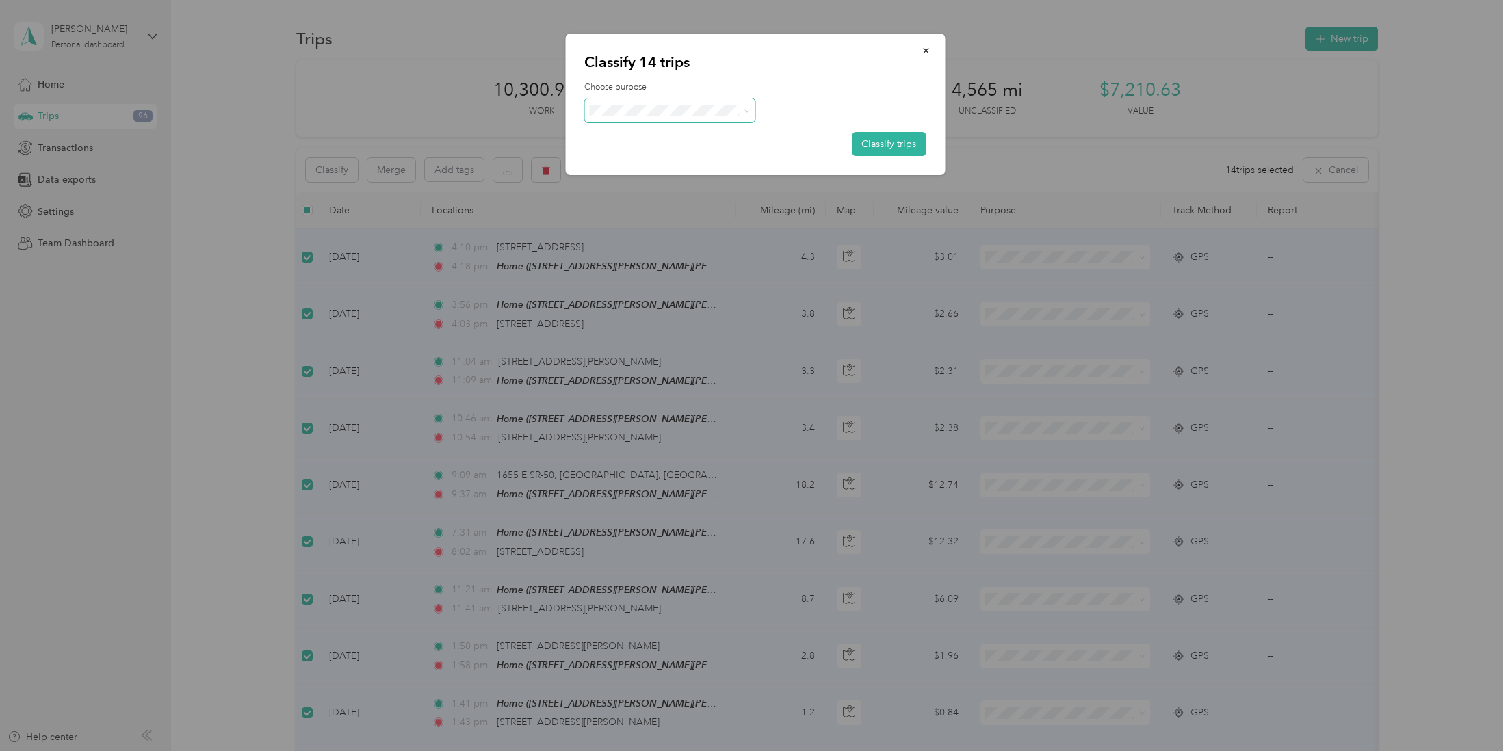
click at [606, 117] on span at bounding box center [669, 111] width 171 height 24
click at [745, 106] on span at bounding box center [747, 111] width 6 height 12
click at [747, 112] on icon at bounding box center [747, 111] width 6 height 6
click at [643, 152] on span "Personal" at bounding box center [682, 159] width 127 height 14
click at [877, 140] on button "Classify trips" at bounding box center [889, 144] width 74 height 24
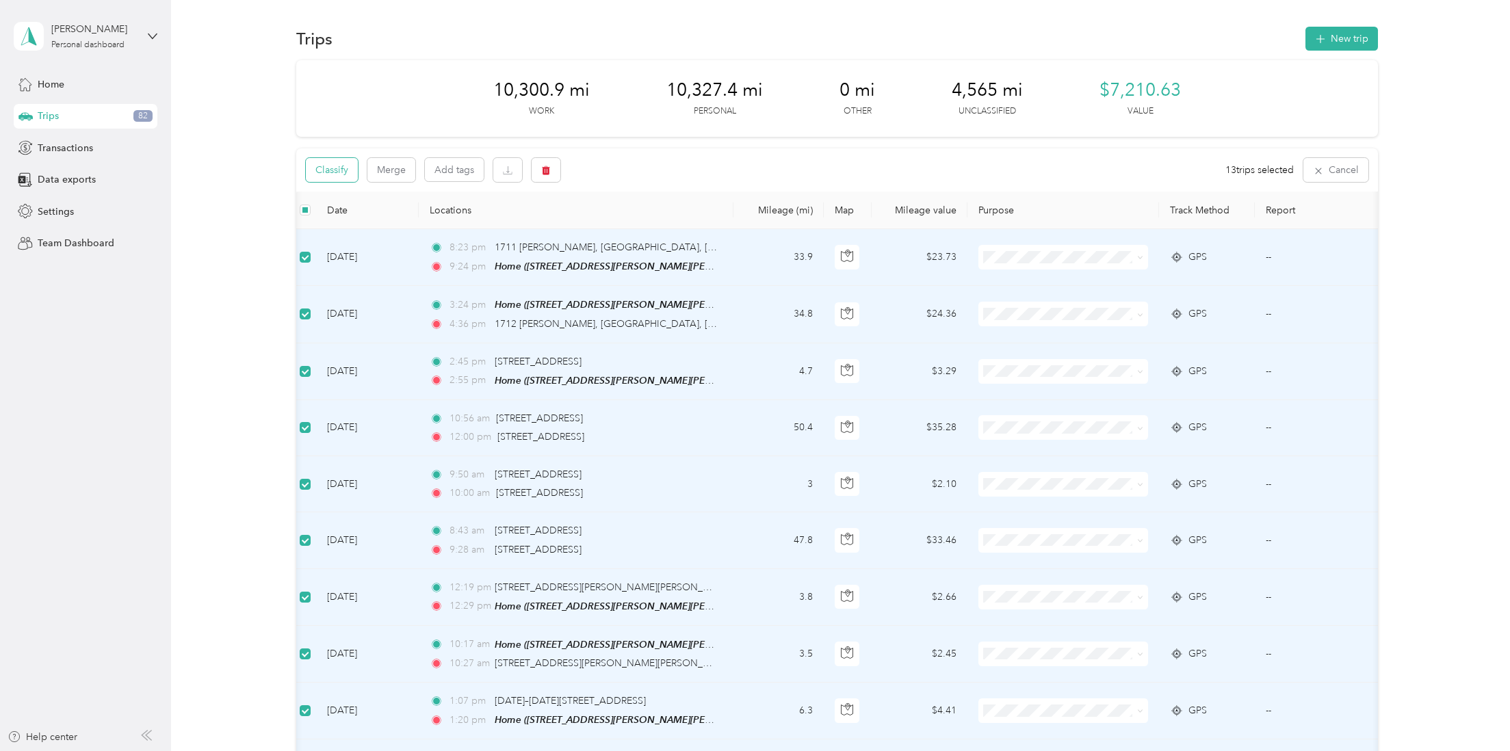
click at [338, 170] on button "Classify" at bounding box center [332, 170] width 52 height 24
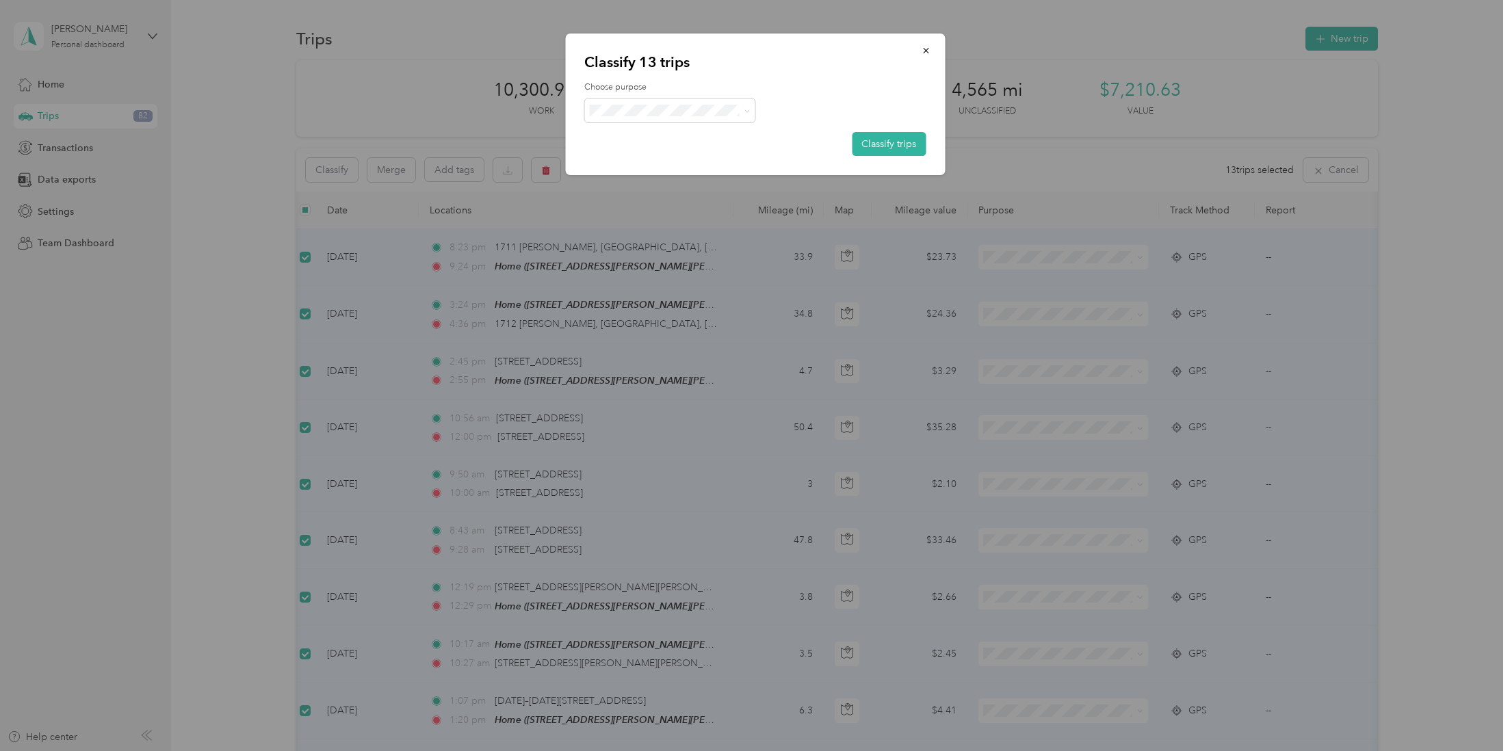
click at [666, 135] on span "Work" at bounding box center [682, 136] width 127 height 14
click at [872, 143] on button "Classify trips" at bounding box center [889, 144] width 74 height 24
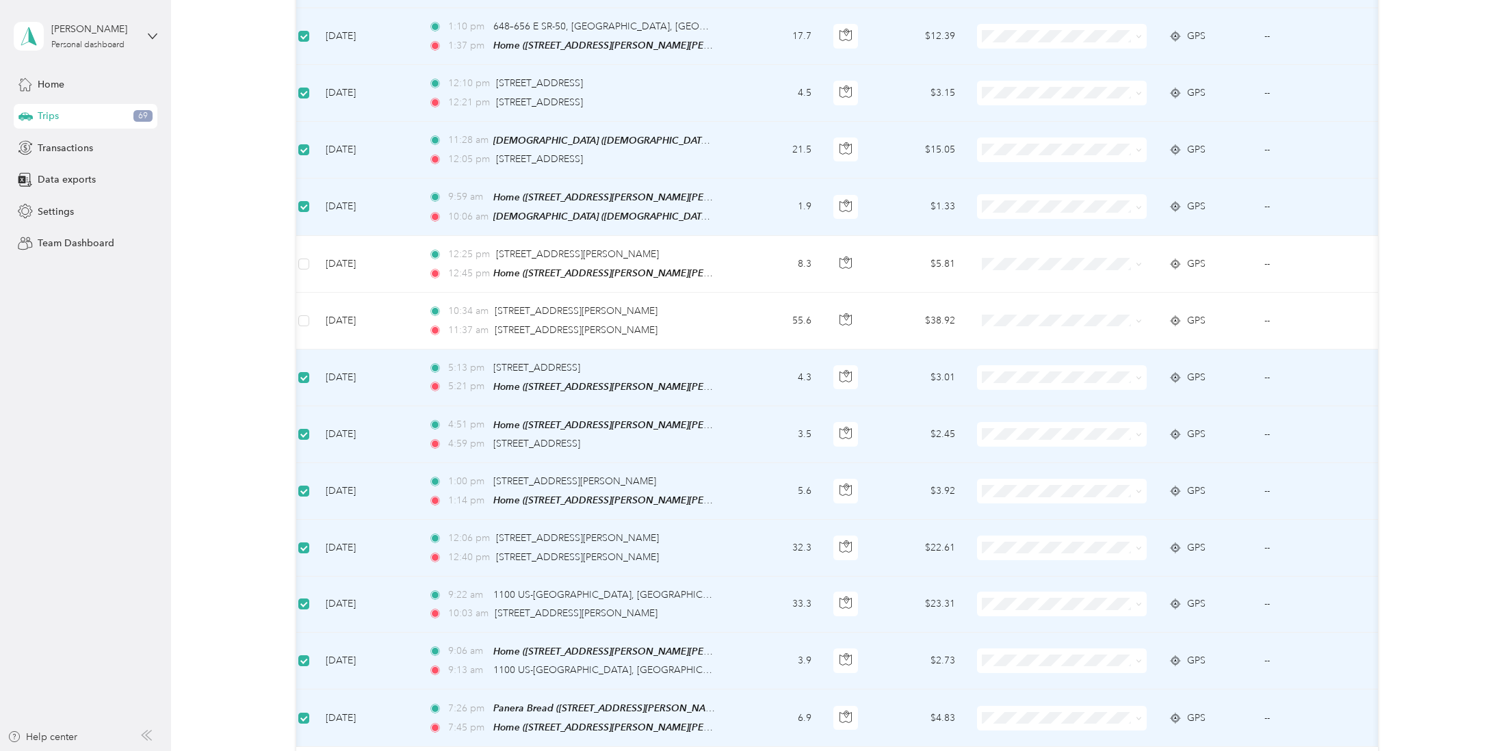
scroll to position [906, 0]
click at [310, 369] on td at bounding box center [304, 376] width 22 height 57
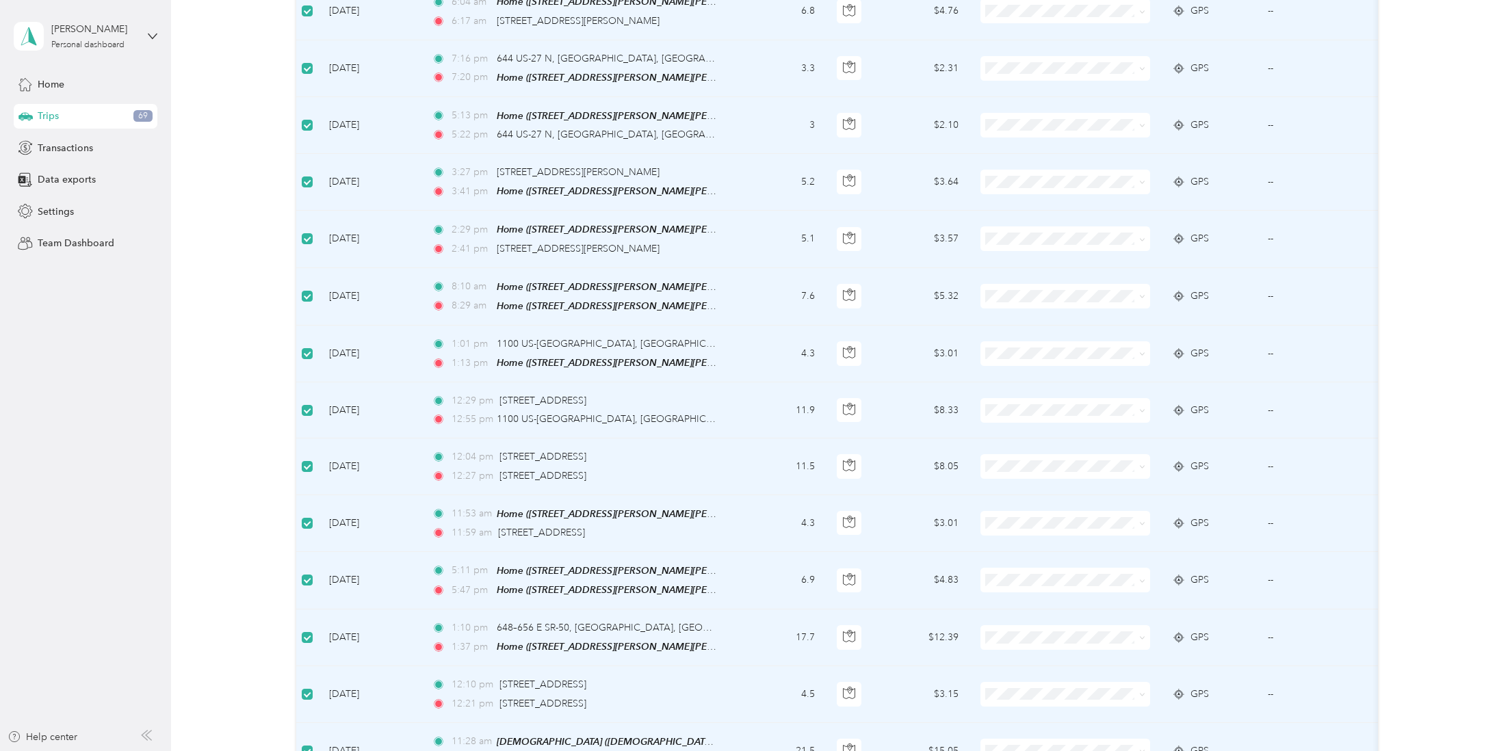
scroll to position [0, 0]
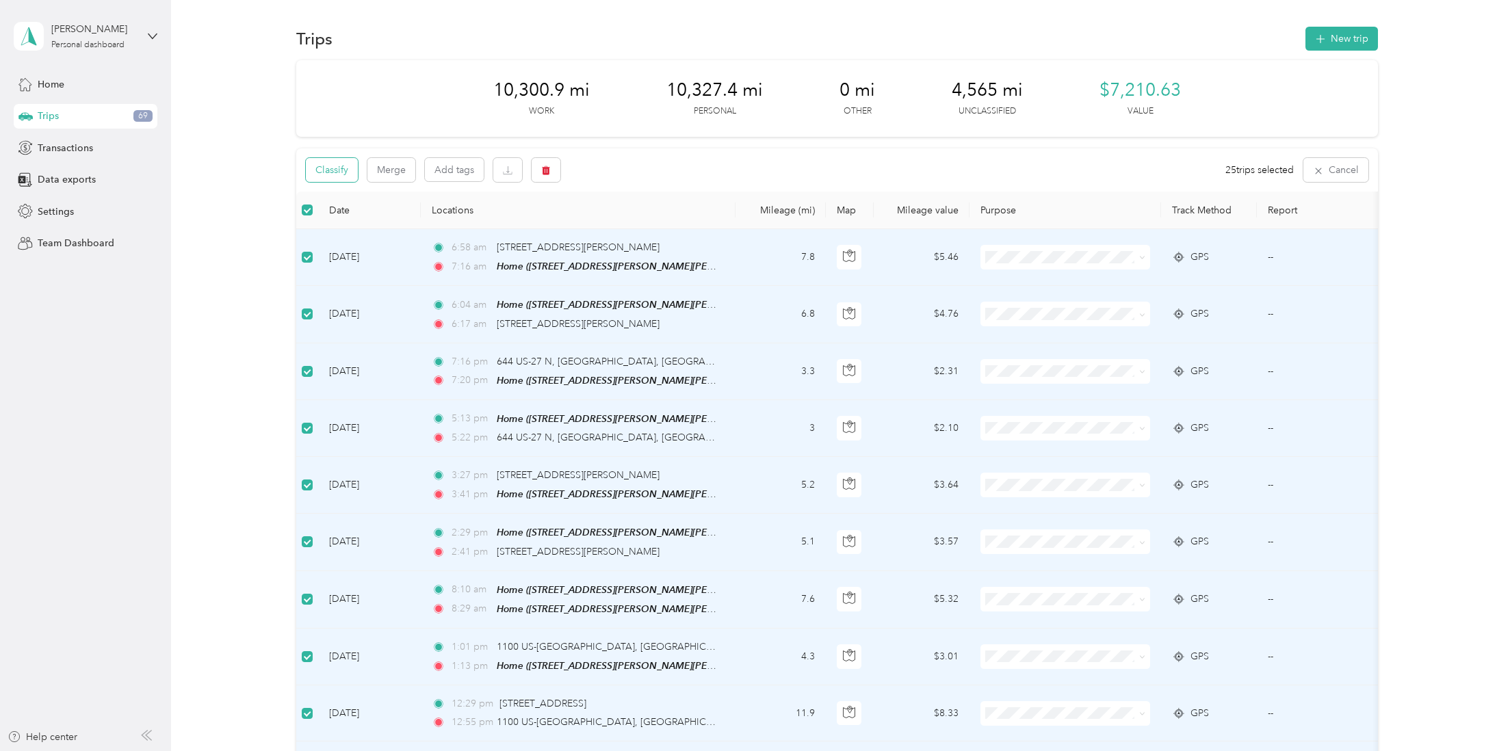
click at [336, 176] on button "Classify" at bounding box center [332, 170] width 52 height 24
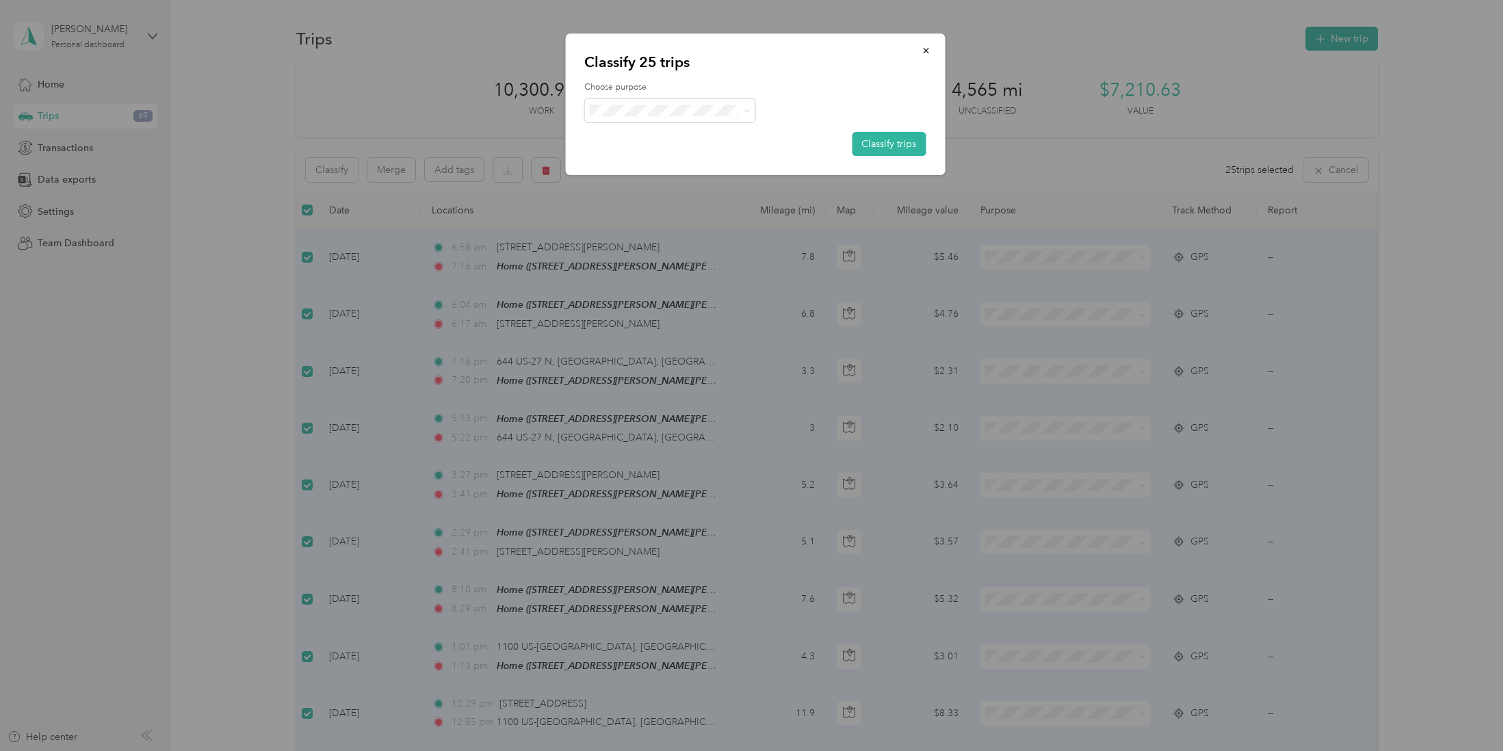
click at [656, 159] on span "Personal" at bounding box center [682, 155] width 127 height 14
click at [875, 147] on button "Classify trips" at bounding box center [889, 144] width 74 height 24
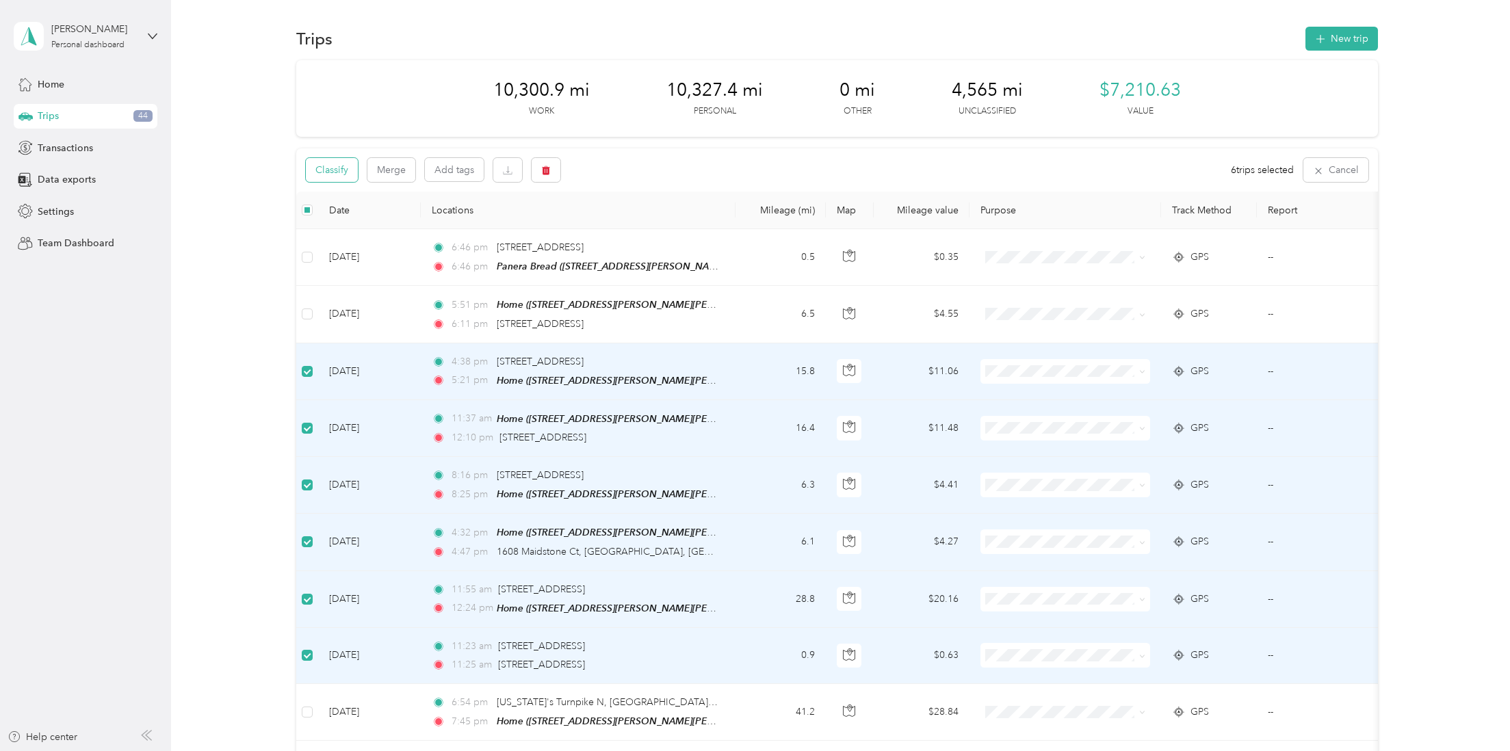
click at [346, 172] on button "Classify" at bounding box center [332, 170] width 52 height 24
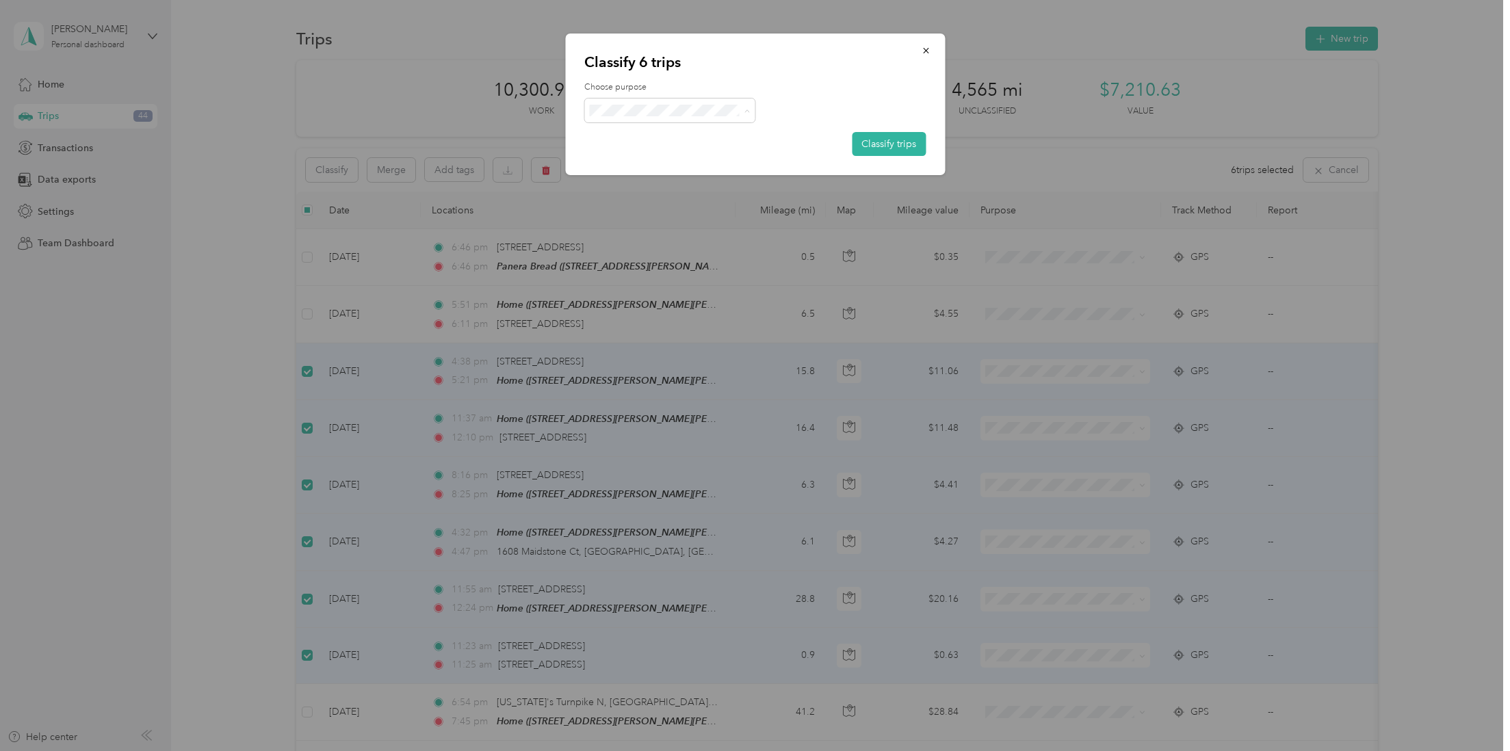
click at [650, 139] on li "Work" at bounding box center [669, 136] width 171 height 24
click at [893, 138] on button "Classify trips" at bounding box center [889, 144] width 74 height 24
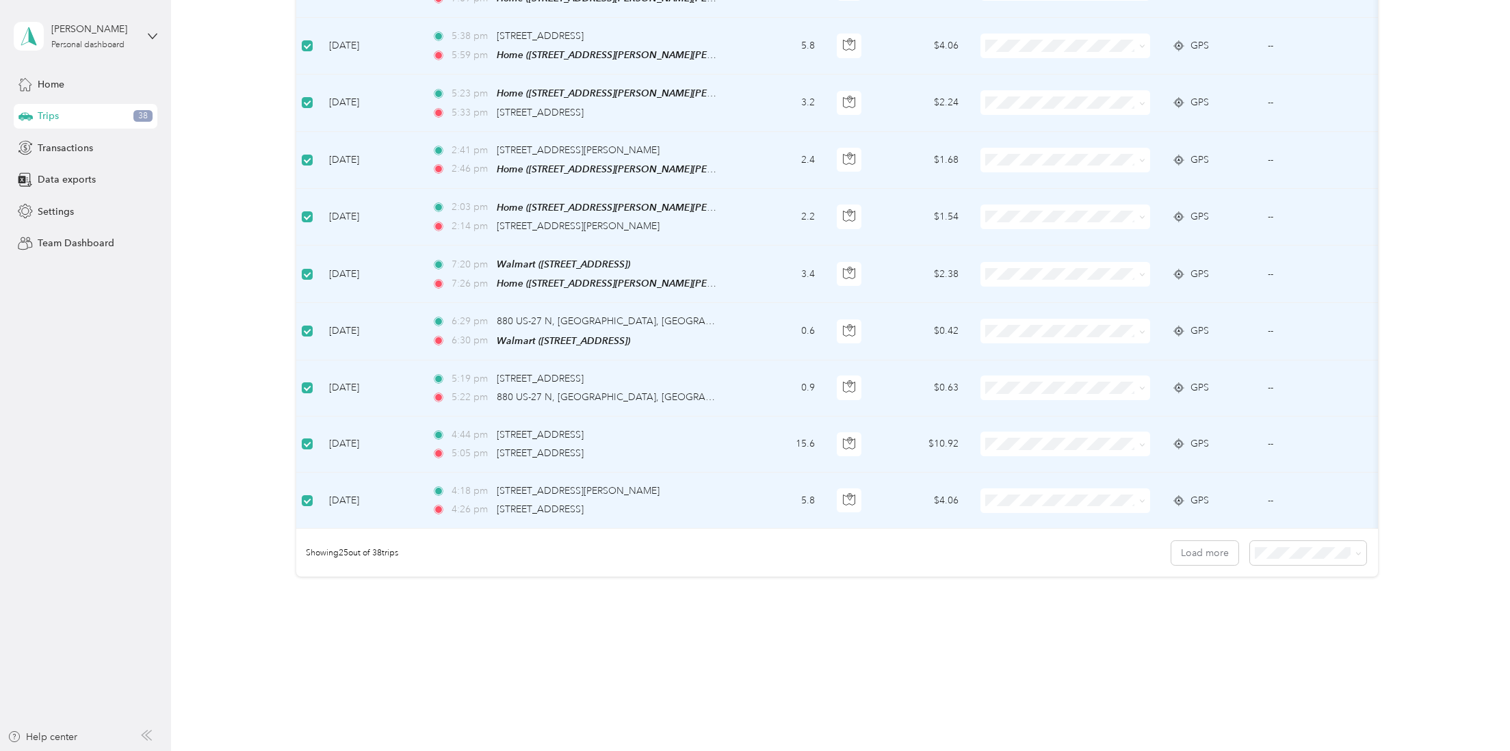
scroll to position [1118, 0]
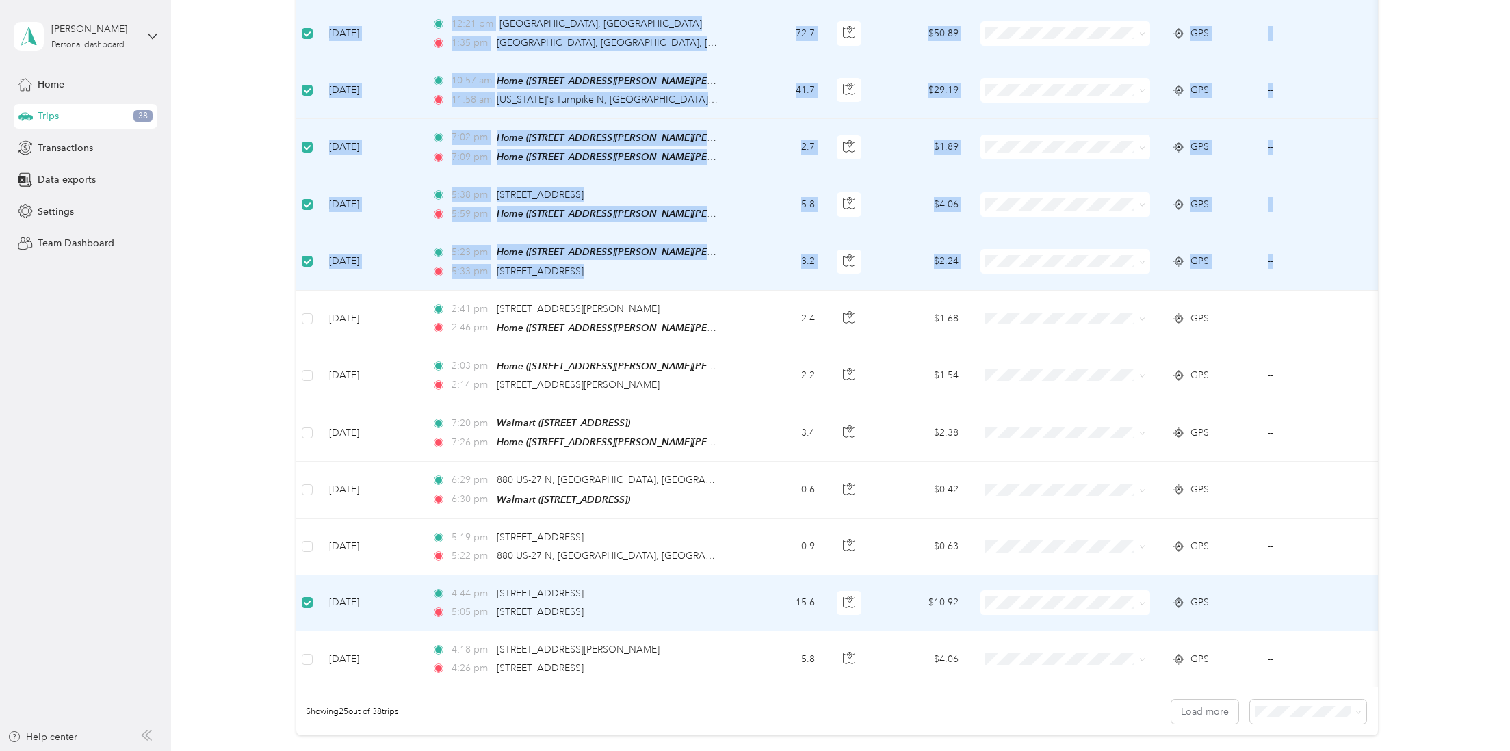
scroll to position [961, 0]
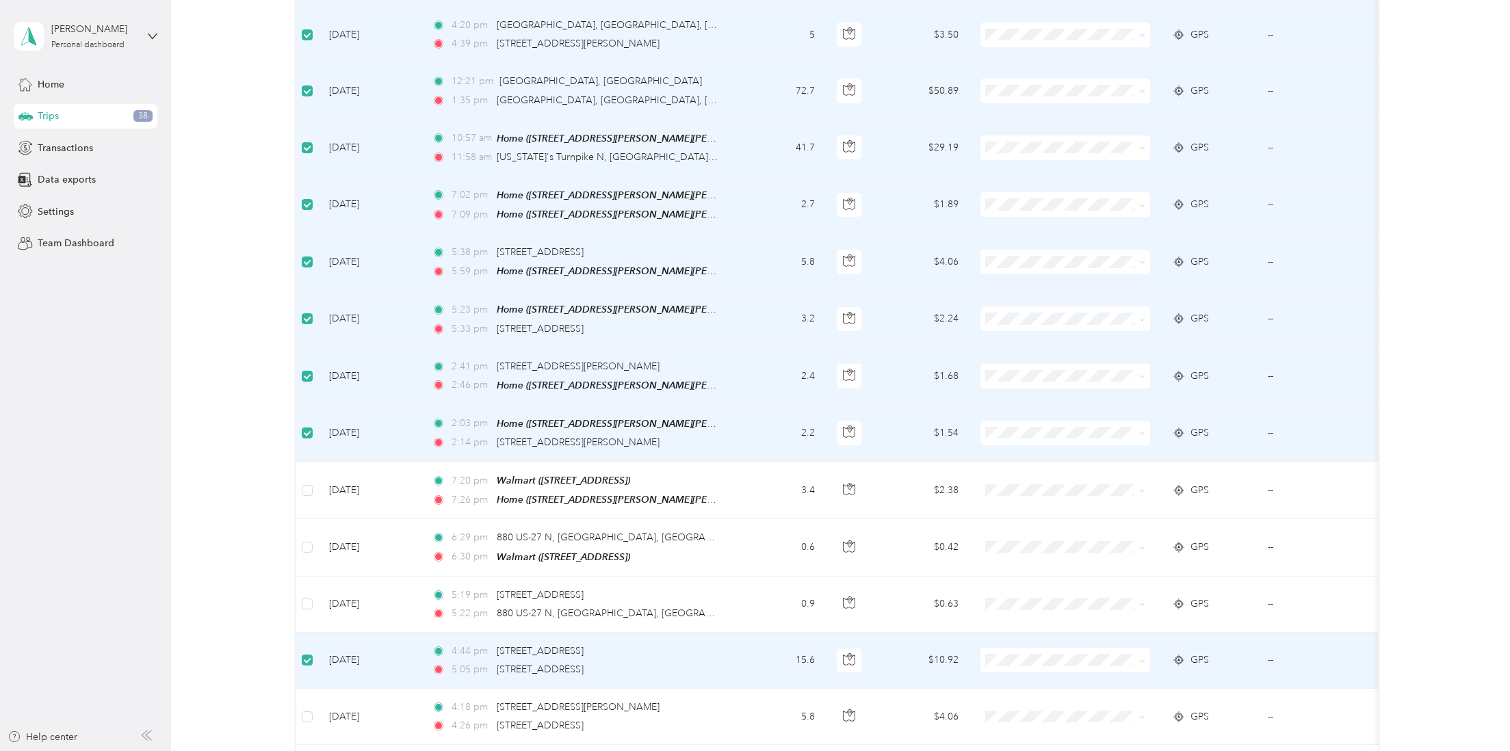
scroll to position [905, 0]
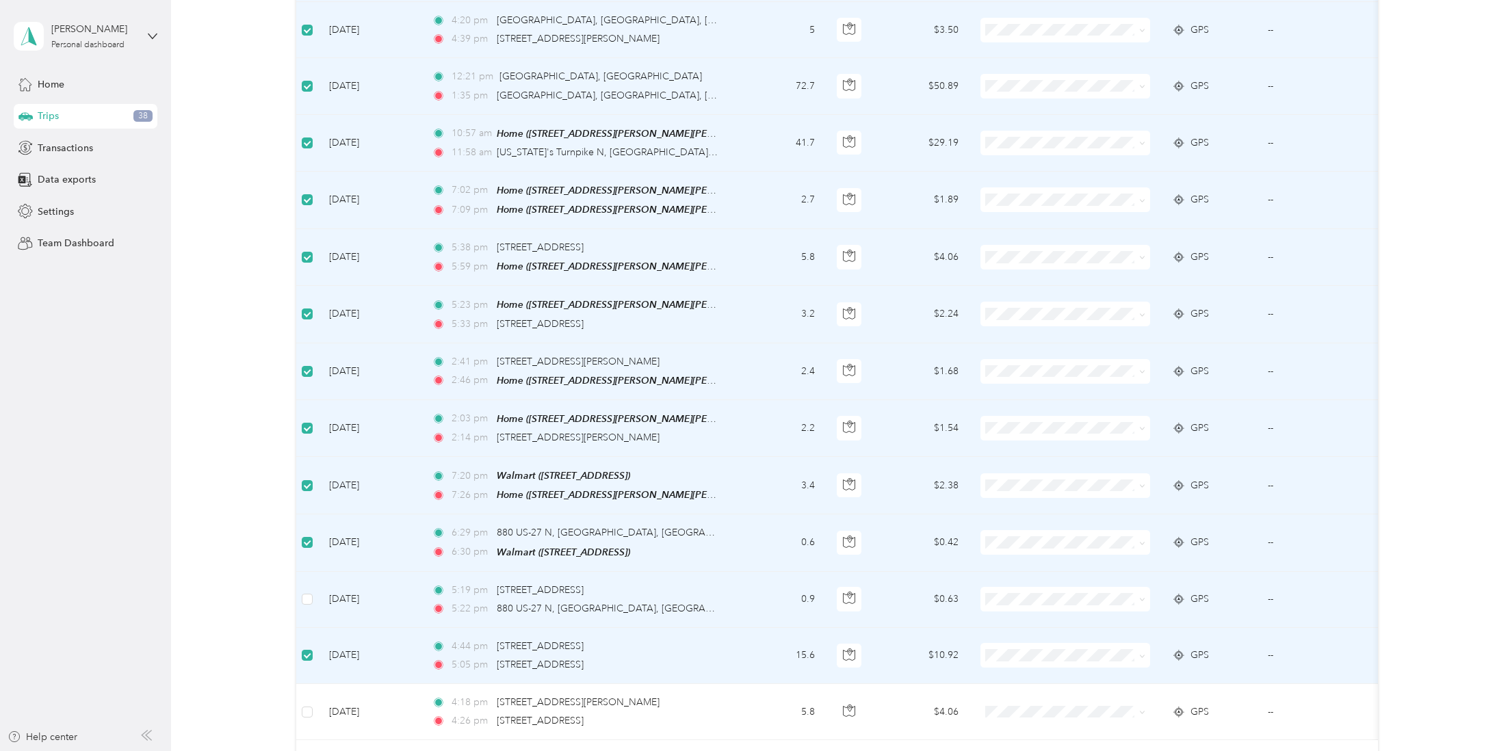
click at [313, 595] on td at bounding box center [307, 600] width 22 height 56
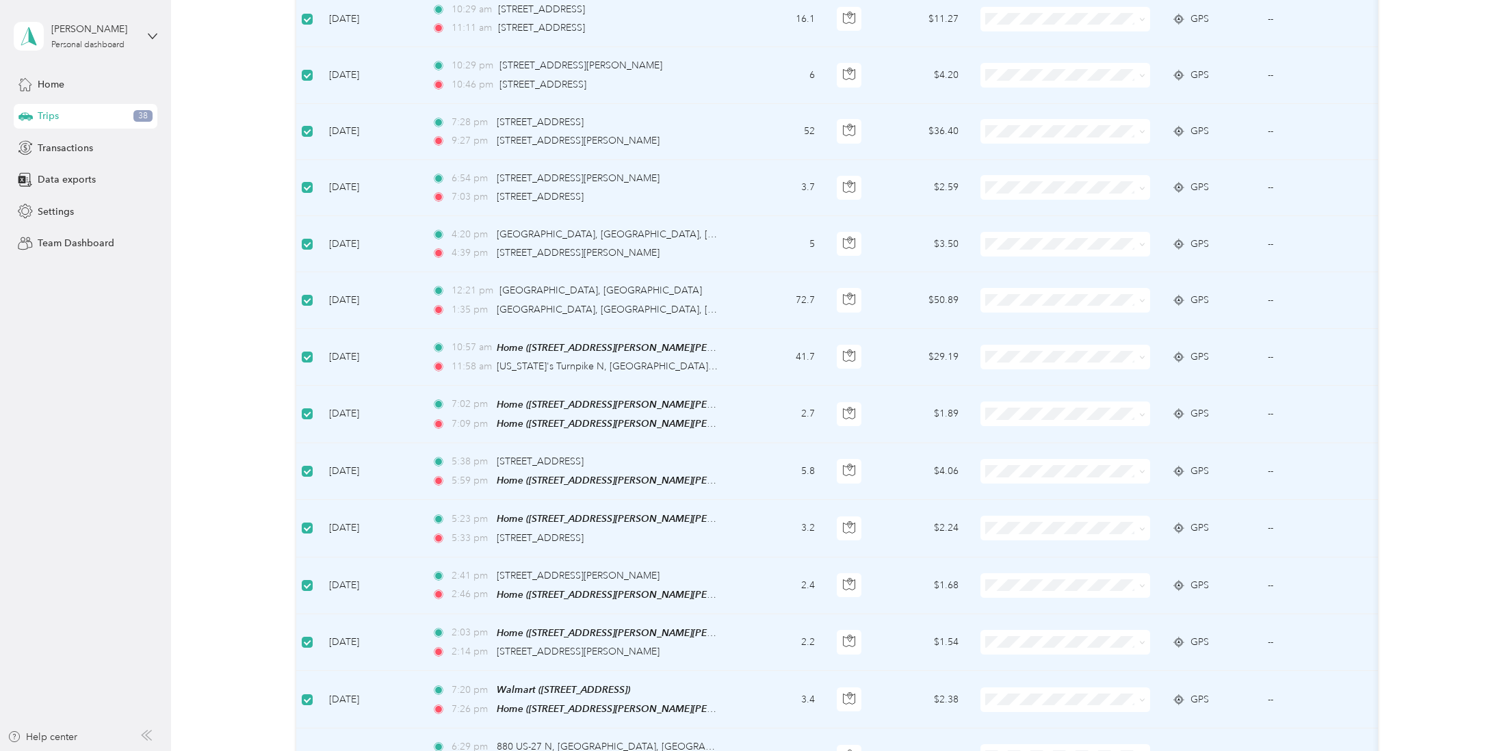
scroll to position [0, 0]
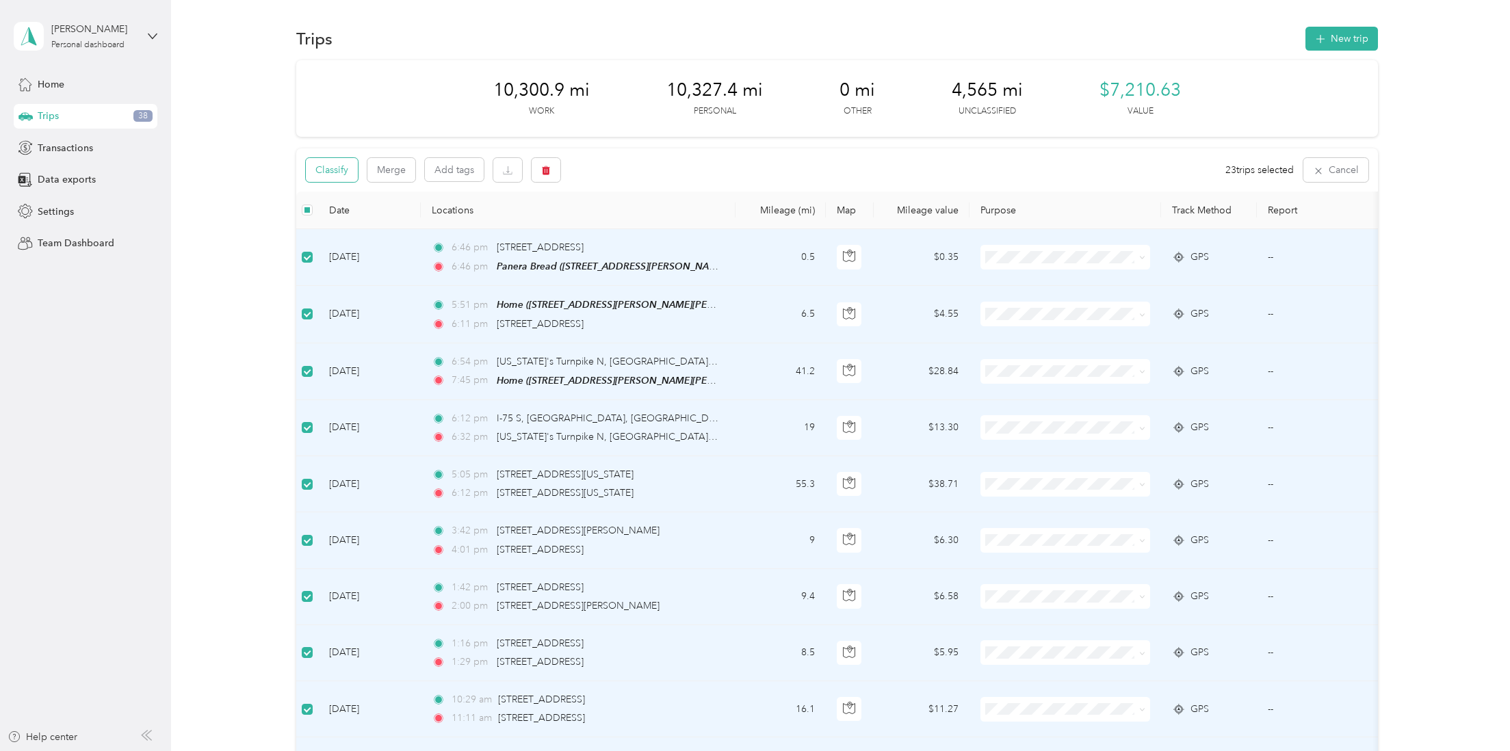
click at [340, 171] on button "Classify" at bounding box center [332, 170] width 52 height 24
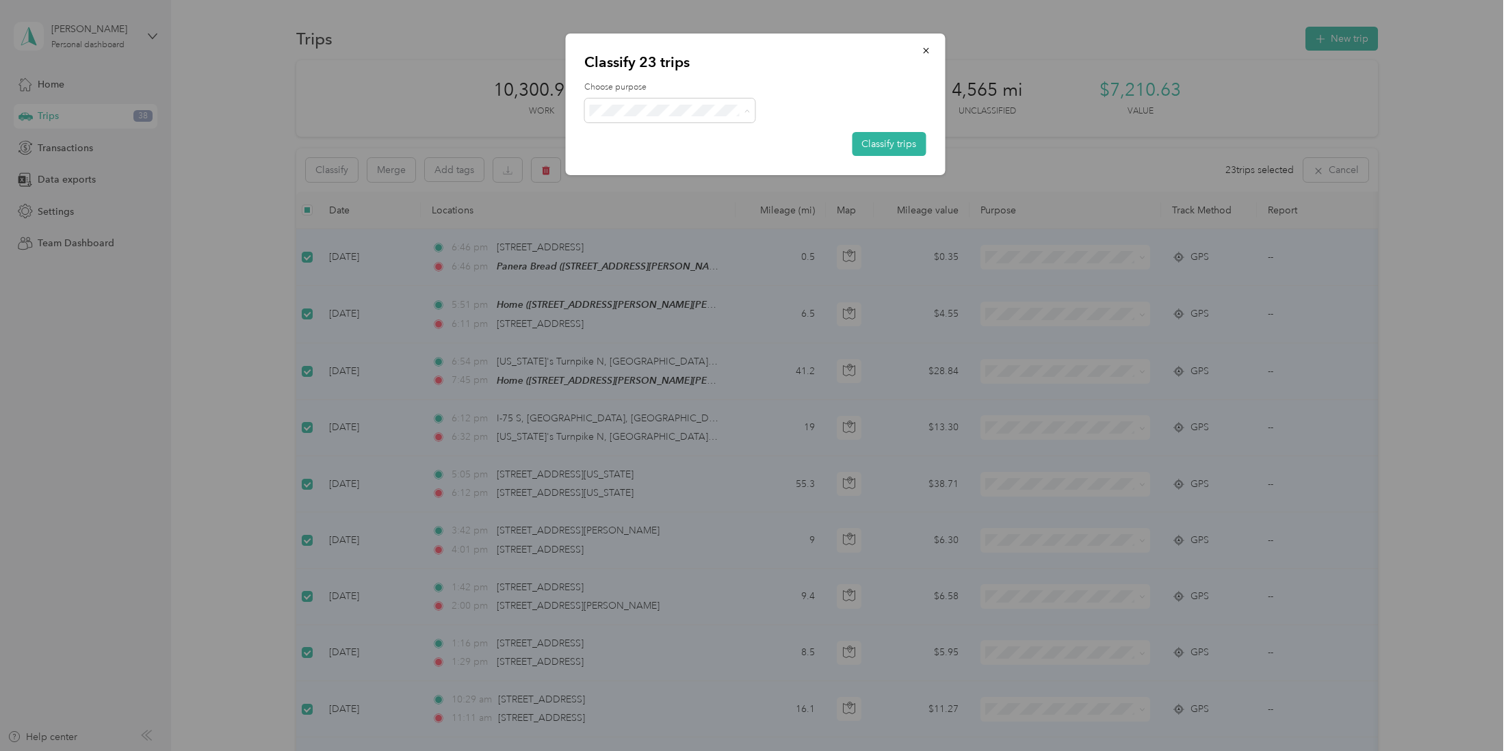
click at [661, 153] on span "Personal" at bounding box center [682, 160] width 127 height 14
click at [883, 141] on button "Classify trips" at bounding box center [889, 144] width 74 height 24
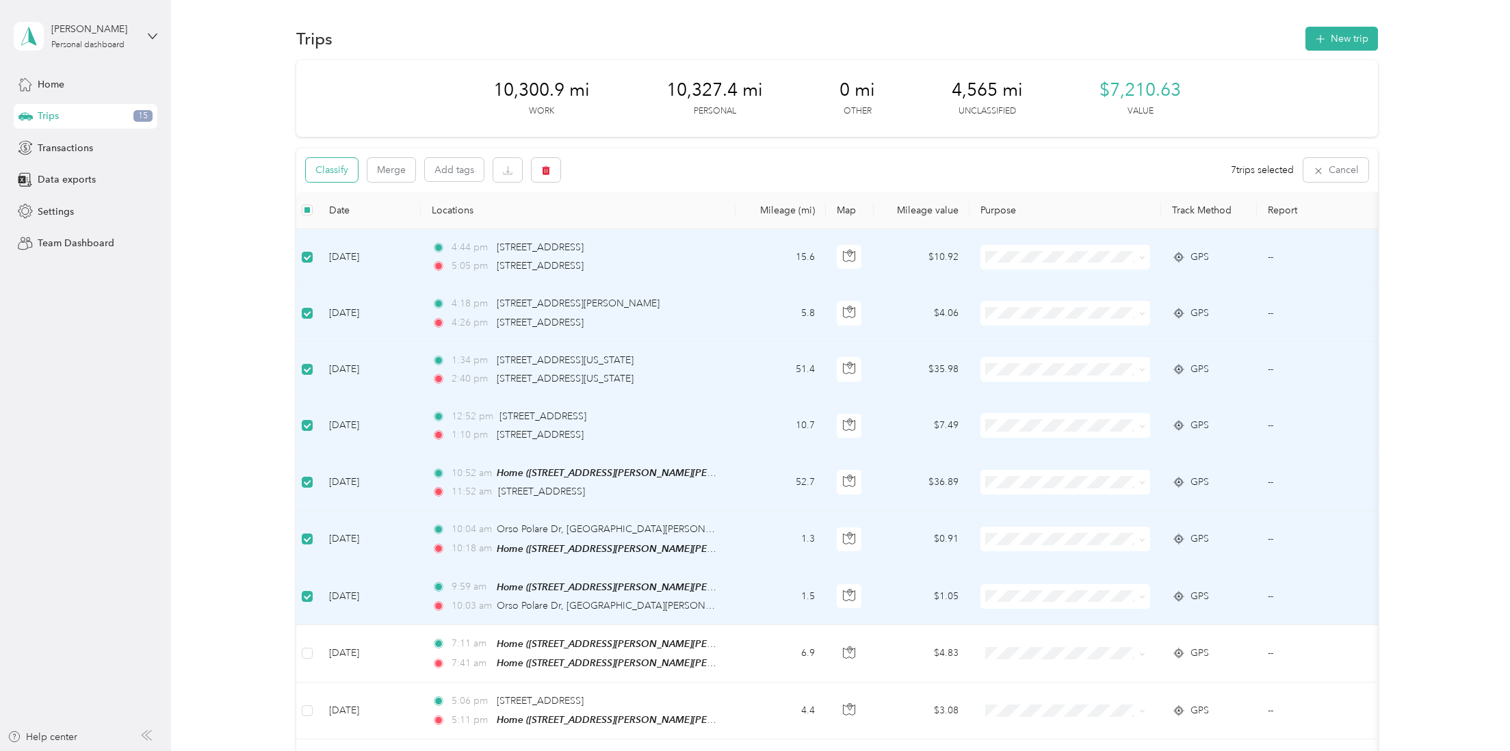
click at [346, 173] on button "Classify" at bounding box center [332, 170] width 52 height 24
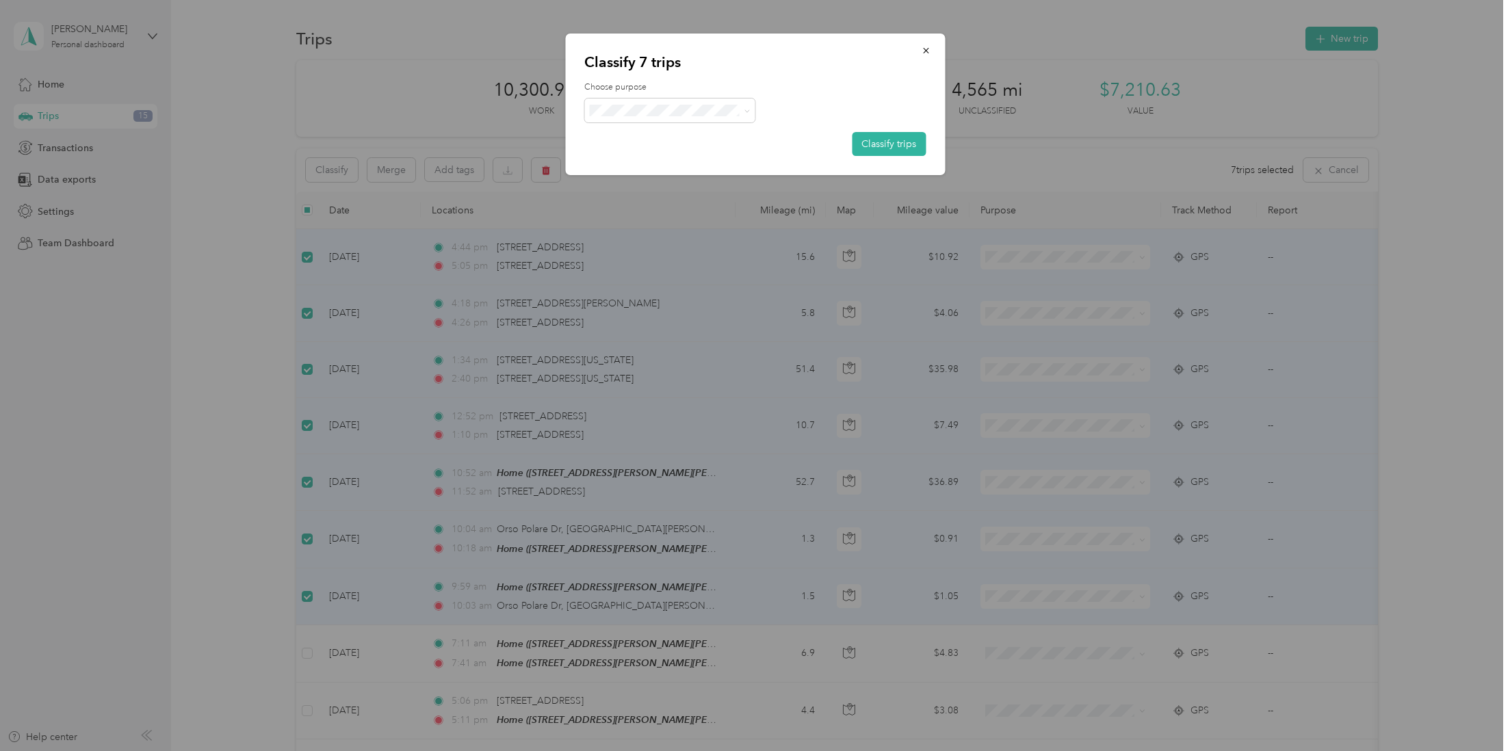
click at [643, 135] on span "Work" at bounding box center [682, 131] width 127 height 14
click at [907, 140] on button "Classify trips" at bounding box center [889, 144] width 74 height 24
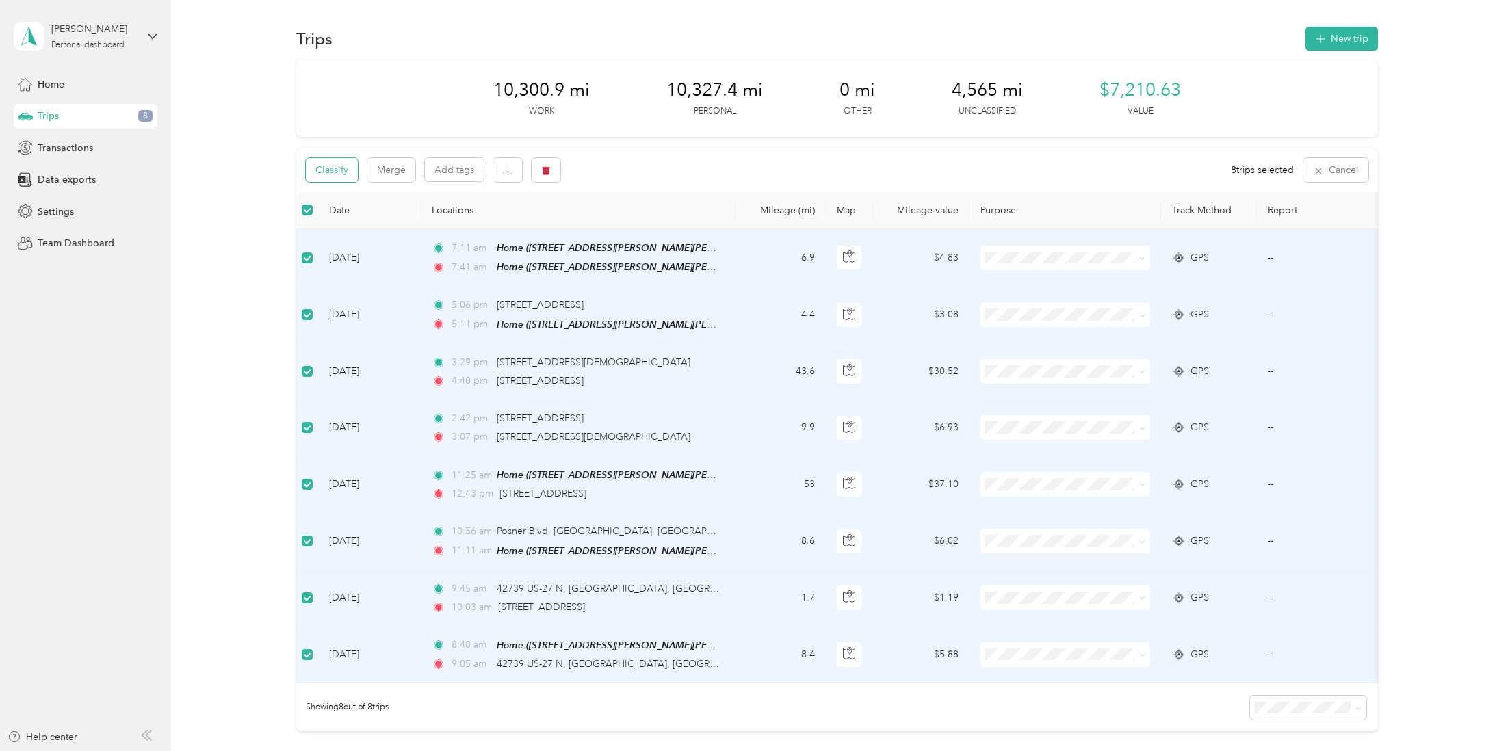
click at [345, 169] on button "Classify" at bounding box center [332, 170] width 52 height 24
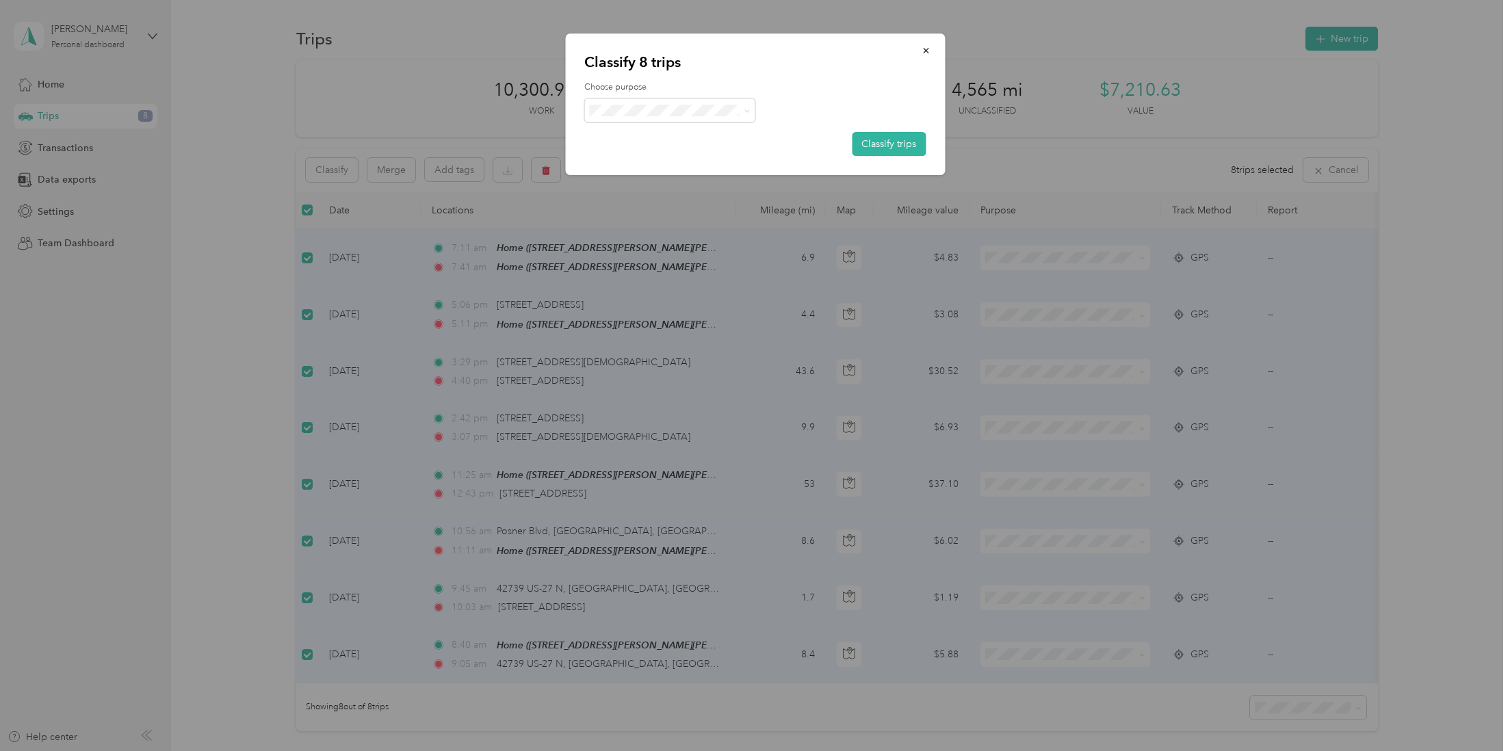
click at [660, 155] on span "Personal" at bounding box center [682, 160] width 127 height 14
click at [891, 142] on button "Classify trips" at bounding box center [889, 144] width 74 height 24
